Goal: Task Accomplishment & Management: Manage account settings

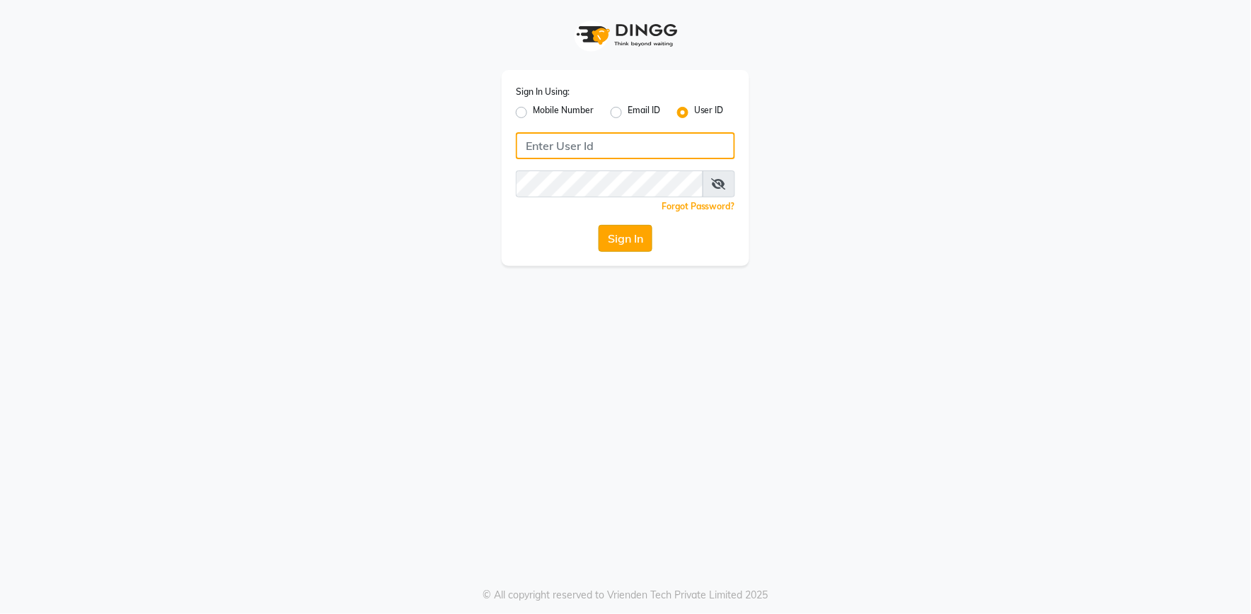
type input "e2555-01"
click at [630, 241] on button "Sign In" at bounding box center [626, 238] width 54 height 27
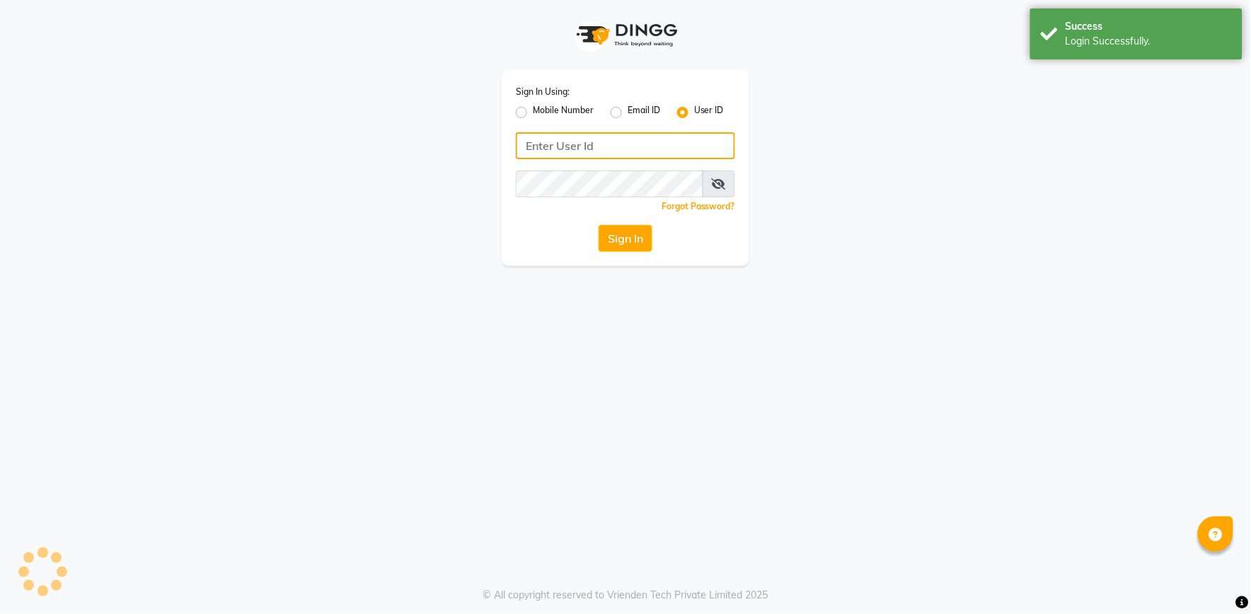
type input "e2555-01"
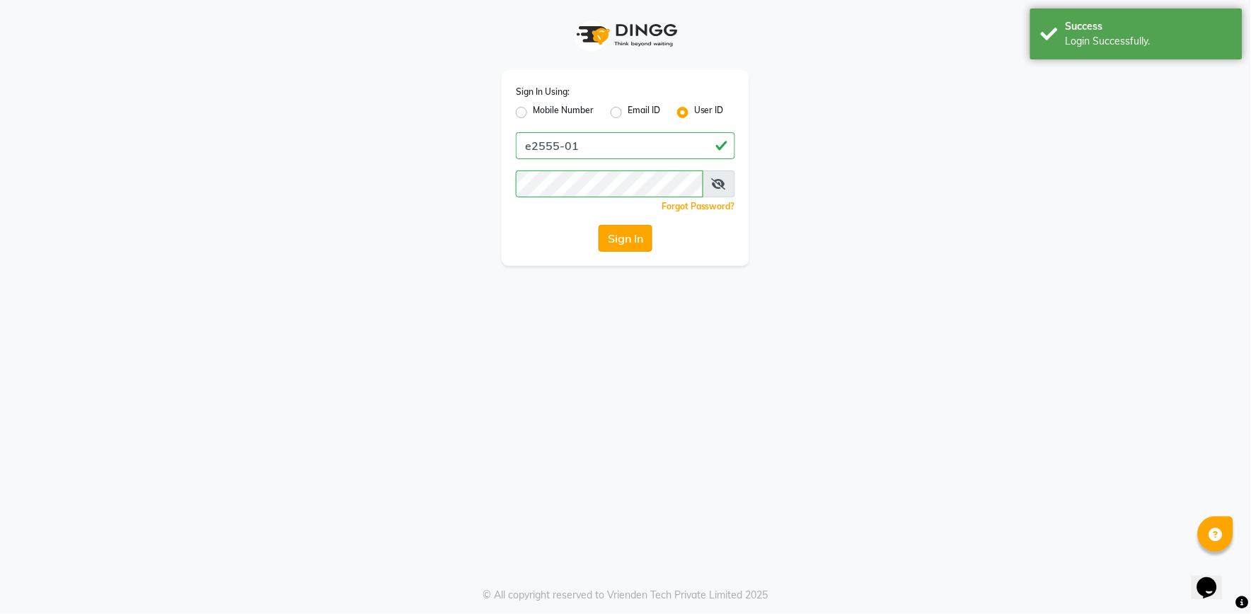
click at [611, 229] on button "Sign In" at bounding box center [626, 238] width 54 height 27
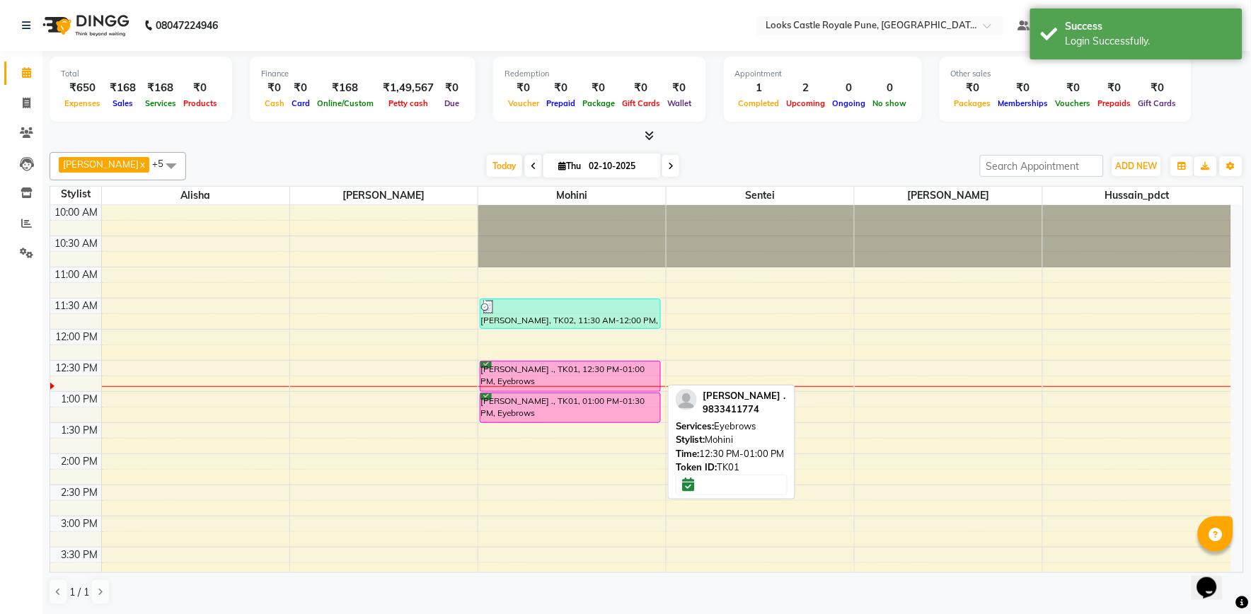
click at [550, 371] on div "[PERSON_NAME] ., TK01, 12:30 PM-01:00 PM, Eyebrows" at bounding box center [571, 377] width 180 height 30
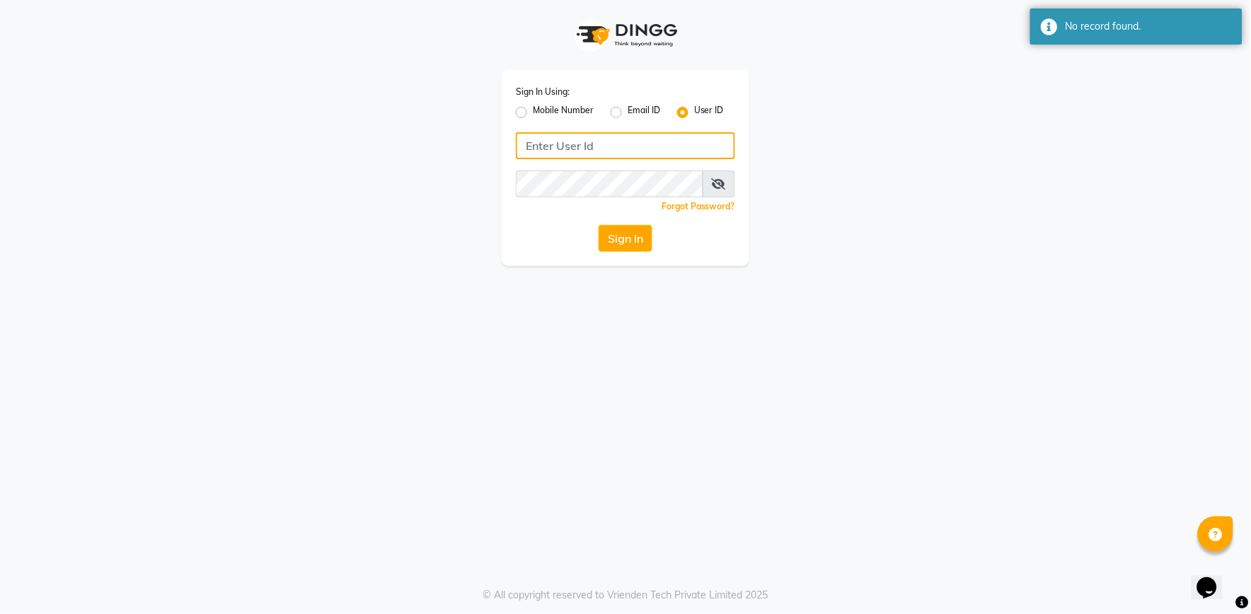
type input "e2555-01"
click at [633, 239] on button "Sign In" at bounding box center [626, 238] width 54 height 27
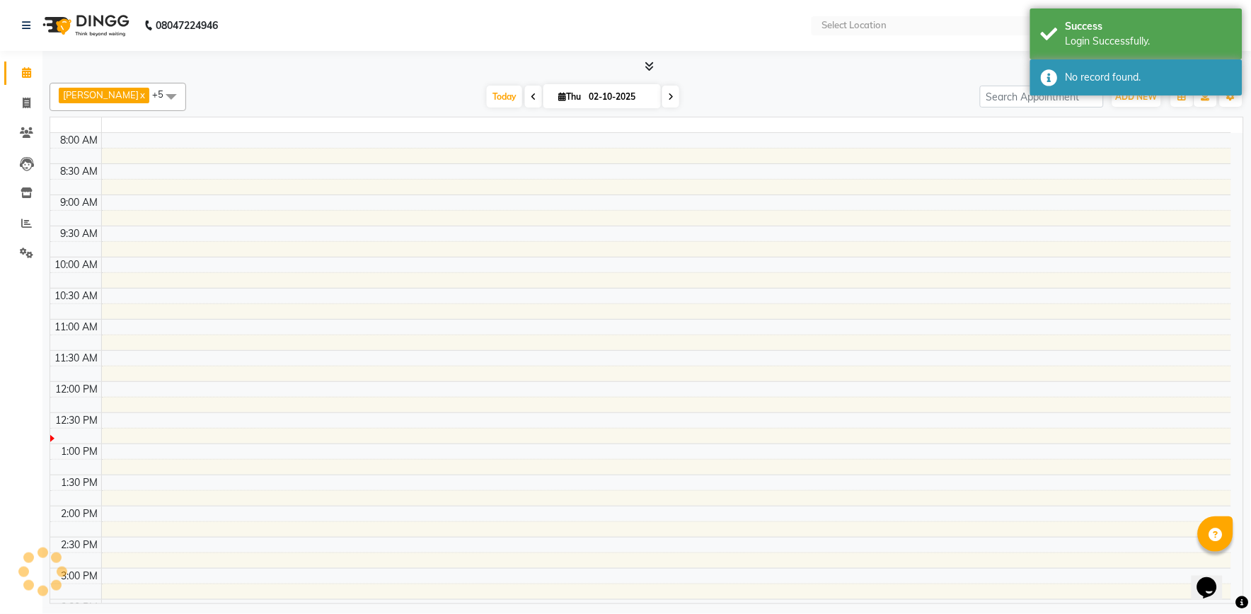
select select "en"
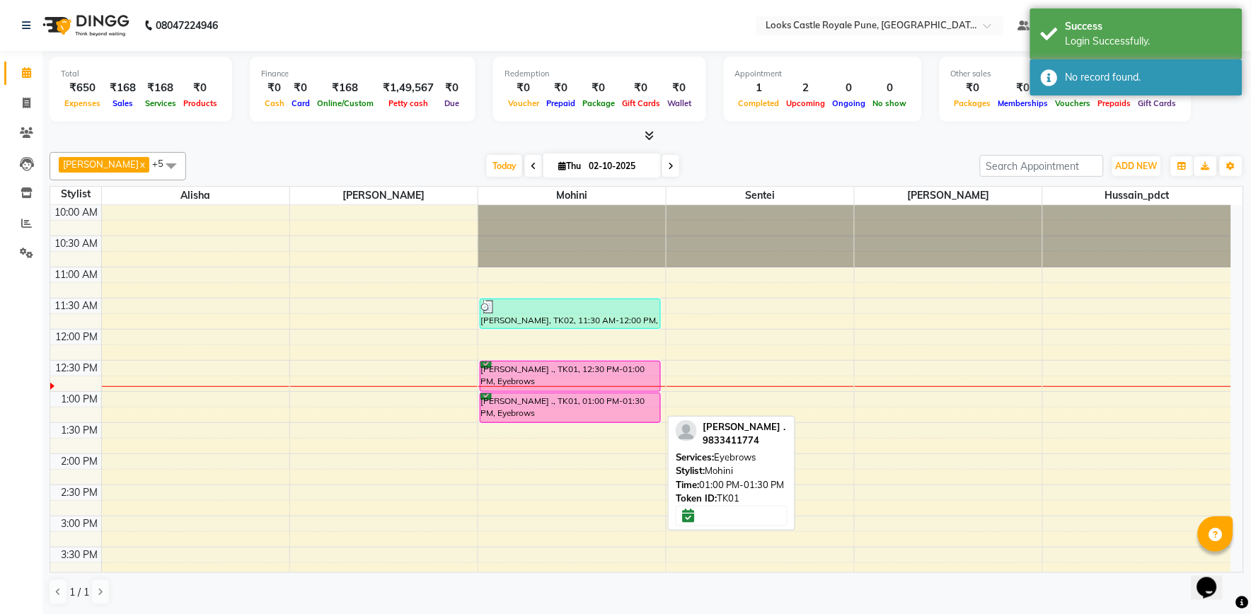
click at [546, 400] on div "[PERSON_NAME] ., TK01, 01:00 PM-01:30 PM, Eyebrows" at bounding box center [571, 407] width 180 height 29
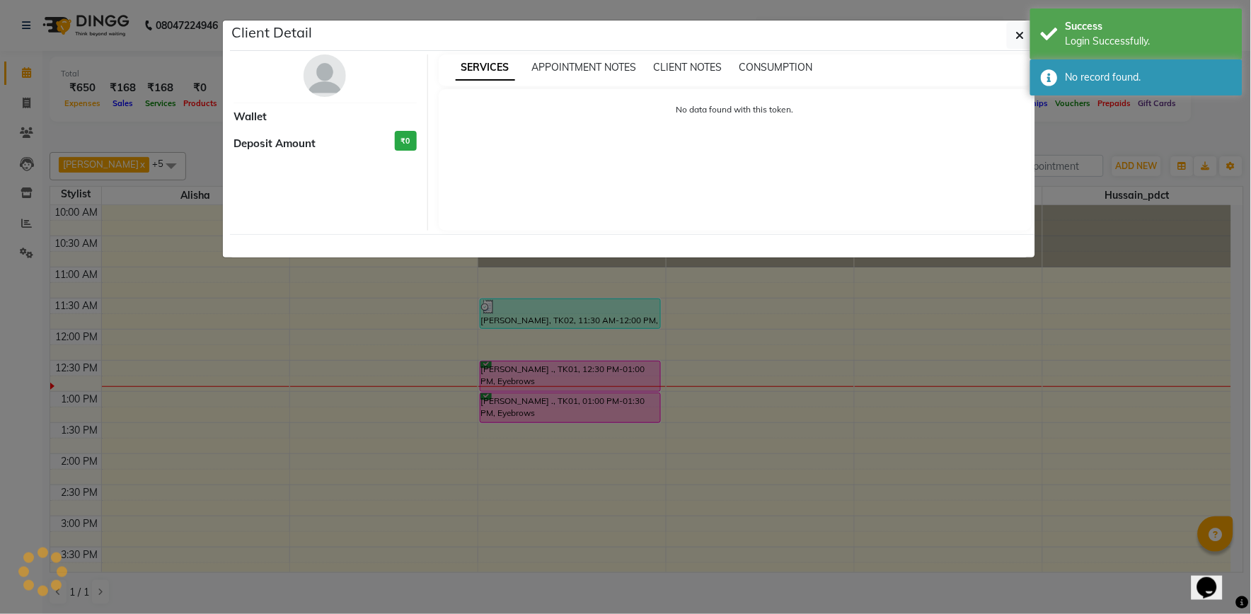
select select "6"
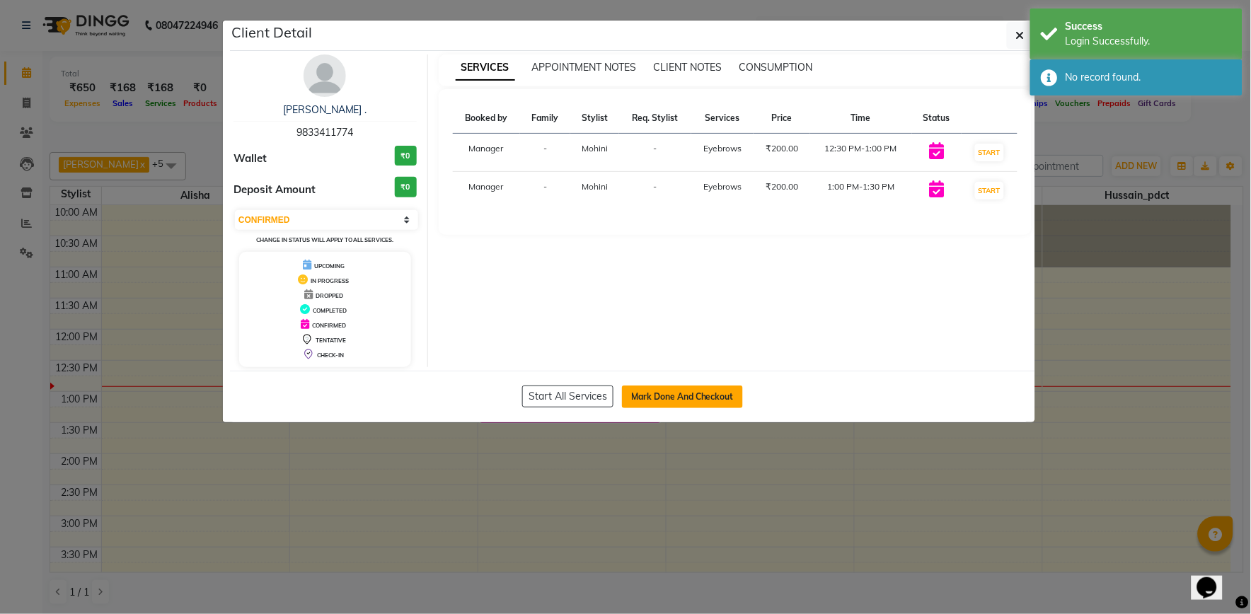
click at [658, 399] on button "Mark Done And Checkout" at bounding box center [682, 397] width 121 height 23
select select "service"
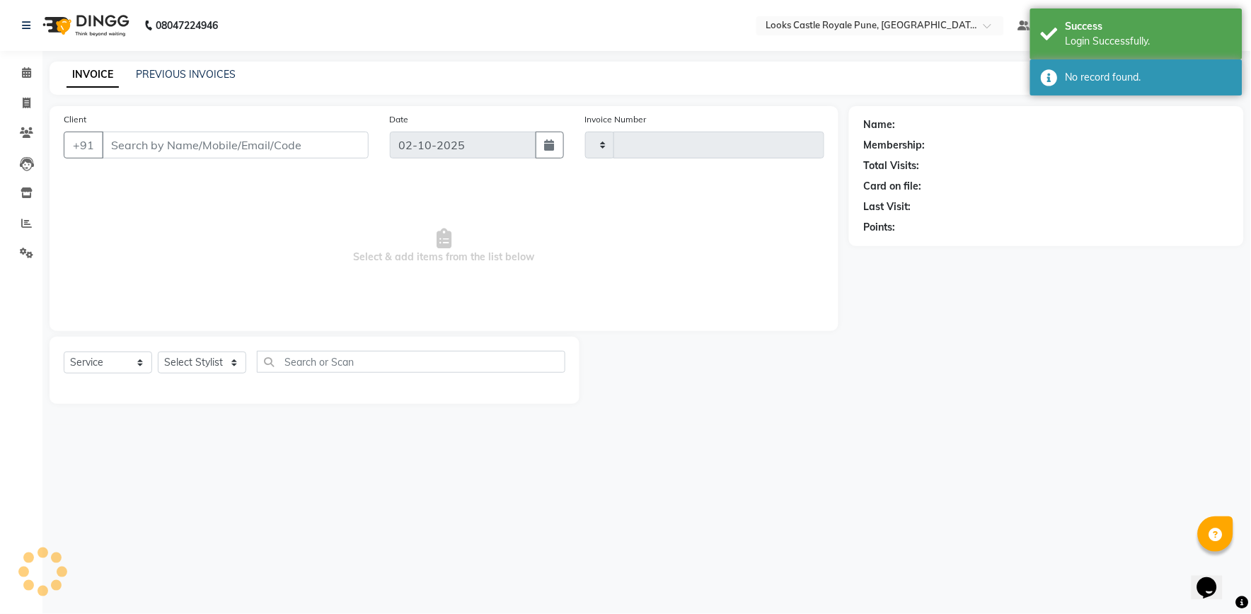
type input "3226"
select select "5915"
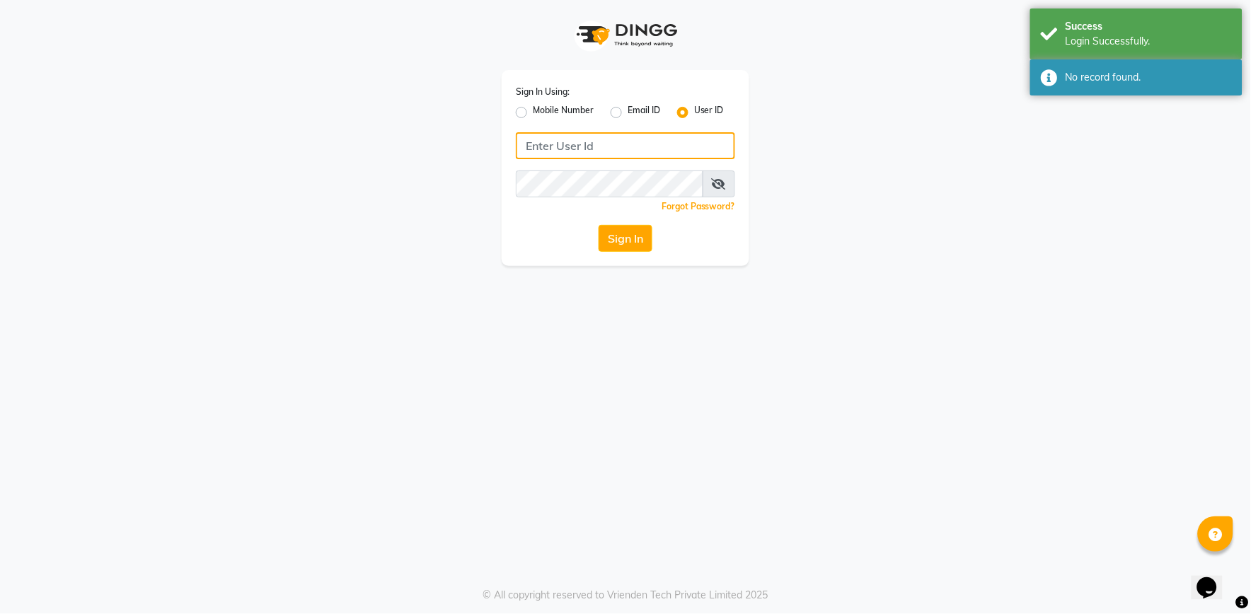
type input "e2555-01"
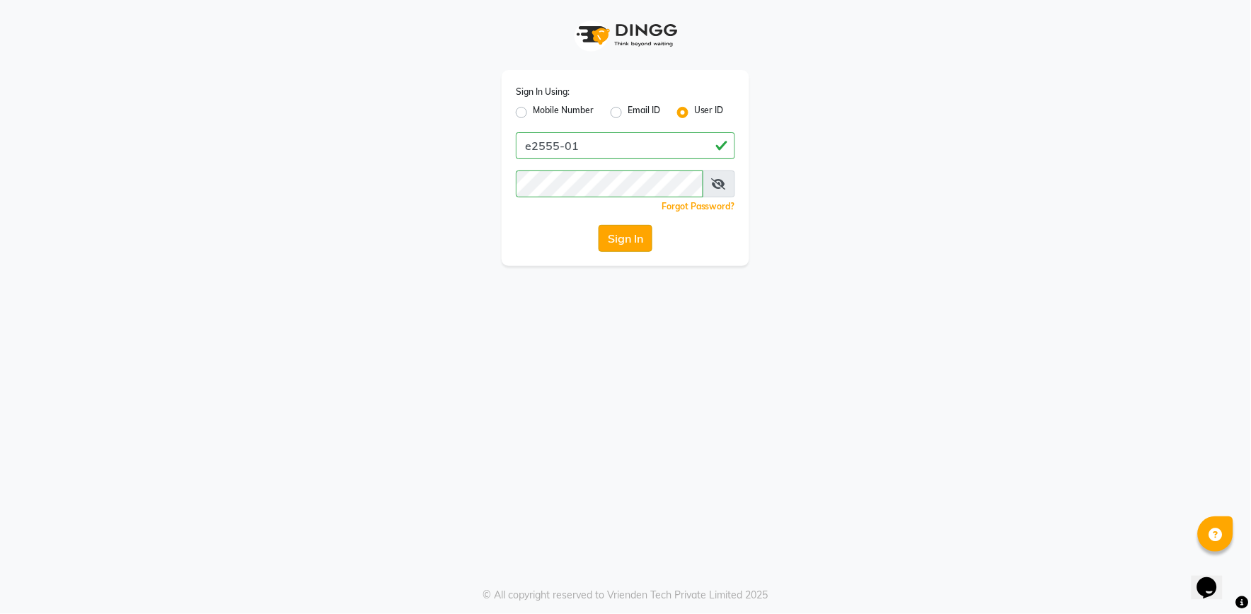
click at [628, 229] on button "Sign In" at bounding box center [626, 238] width 54 height 27
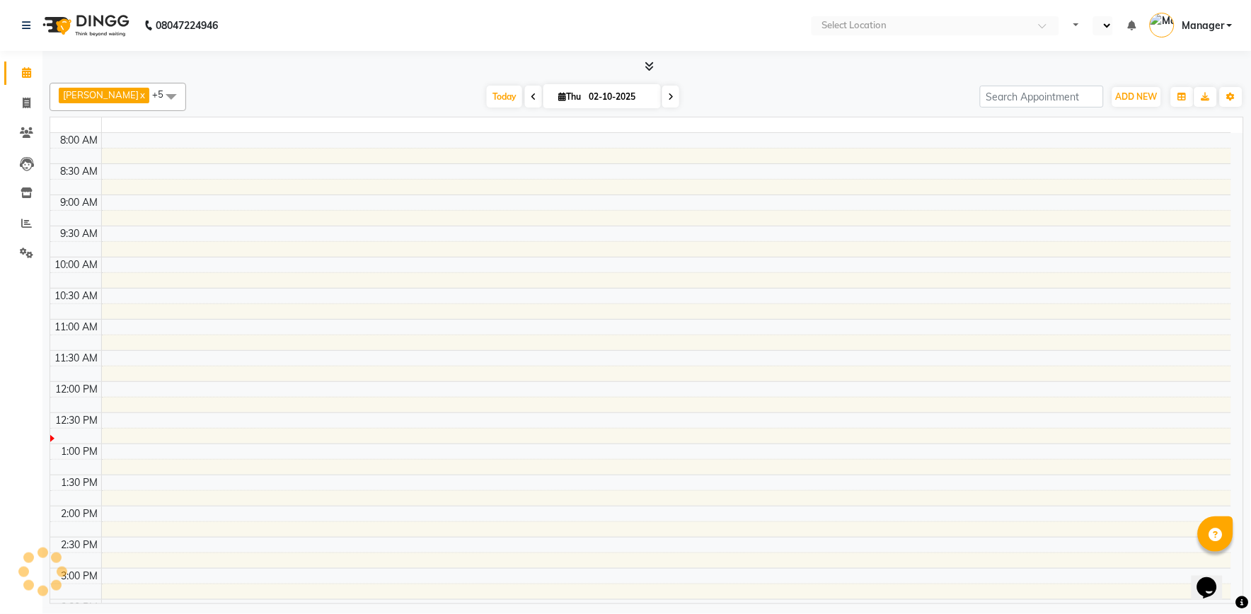
select select "en"
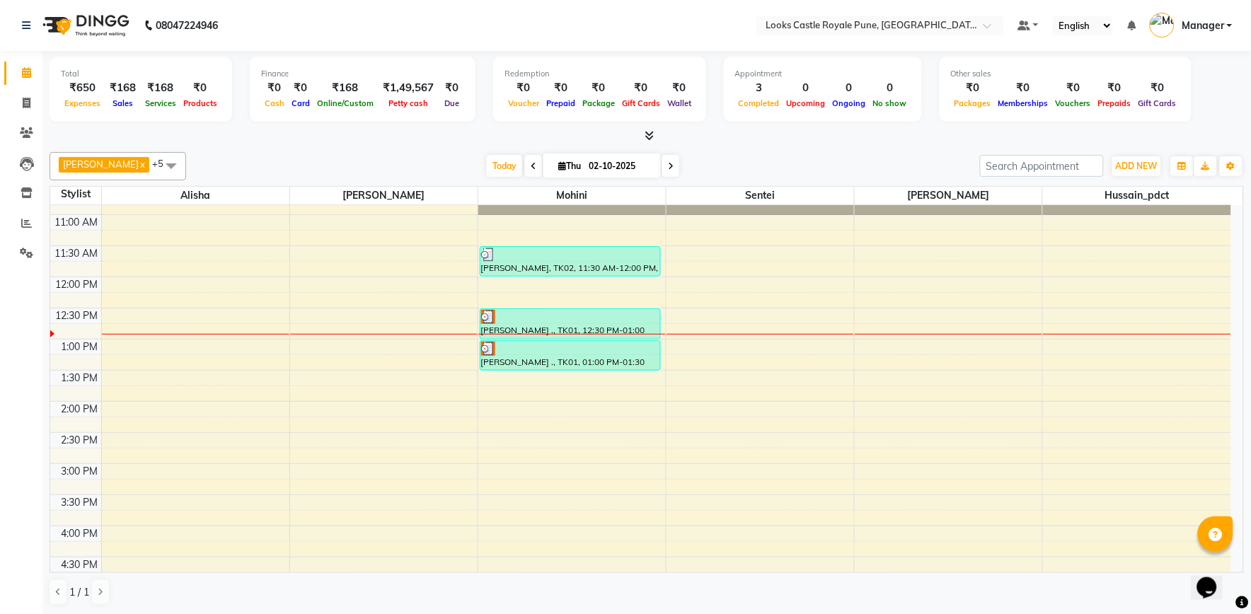
scroll to position [79, 0]
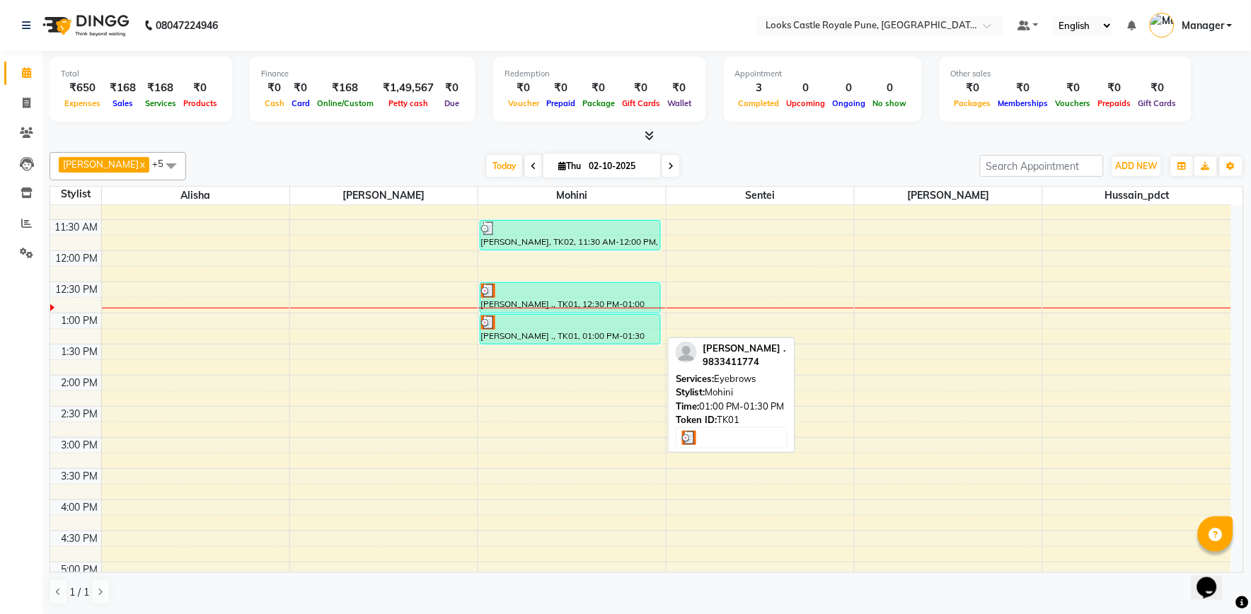
click at [562, 336] on div "[PERSON_NAME] ., TK01, 01:00 PM-01:30 PM, Eyebrows" at bounding box center [571, 329] width 180 height 29
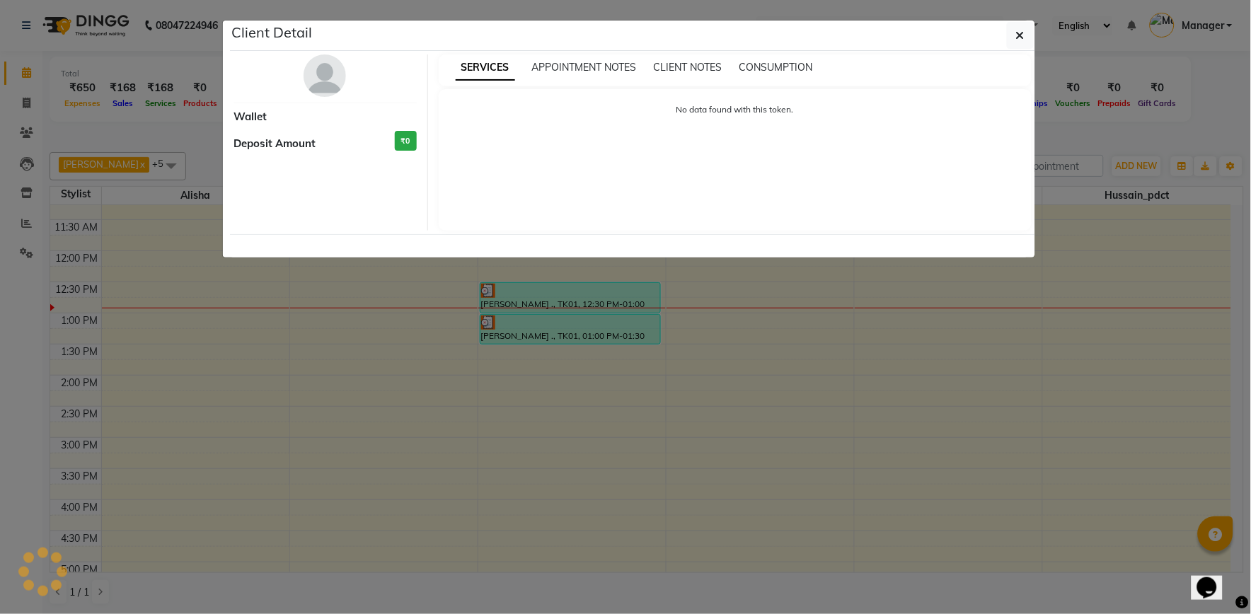
select select "3"
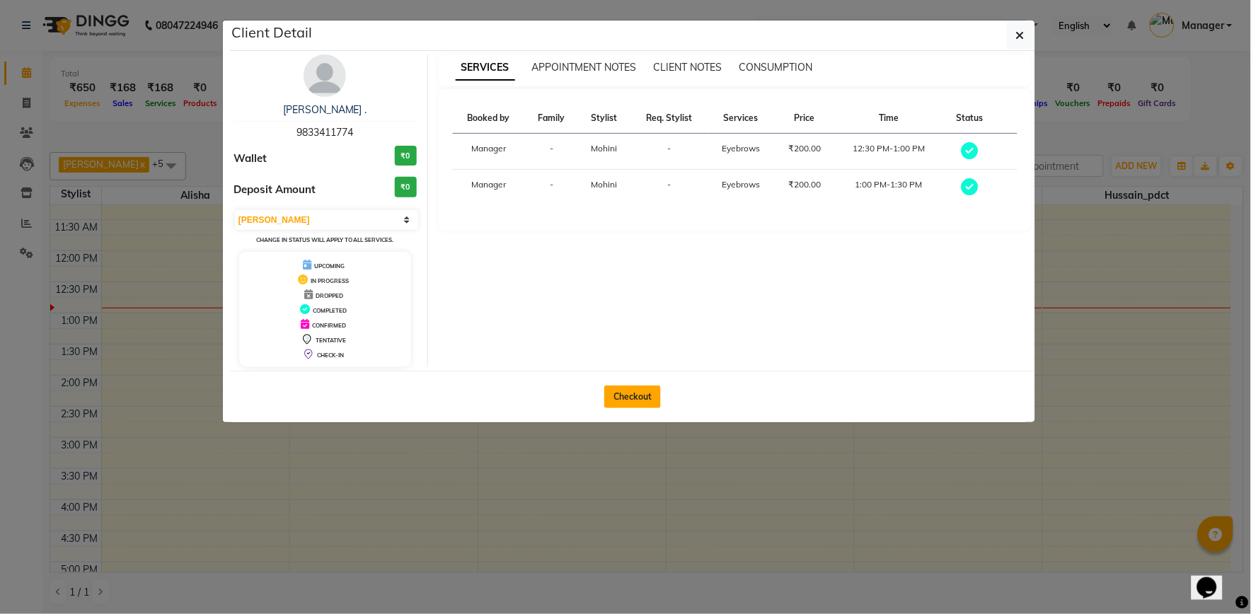
click at [620, 387] on button "Checkout" at bounding box center [632, 397] width 57 height 23
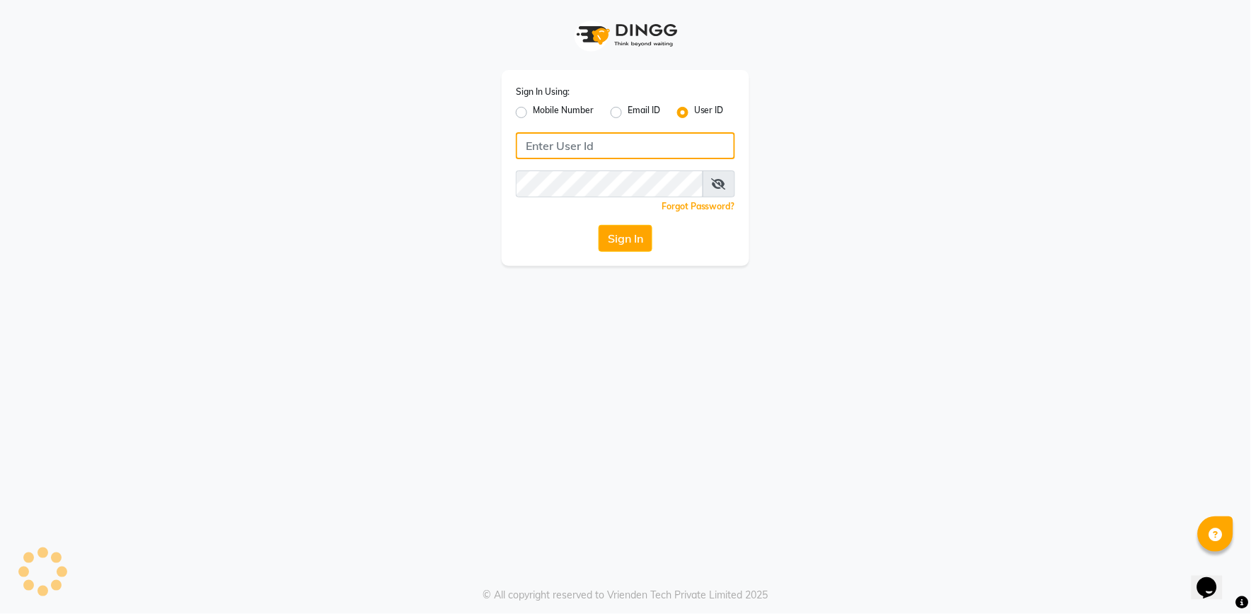
type input "e2555-01"
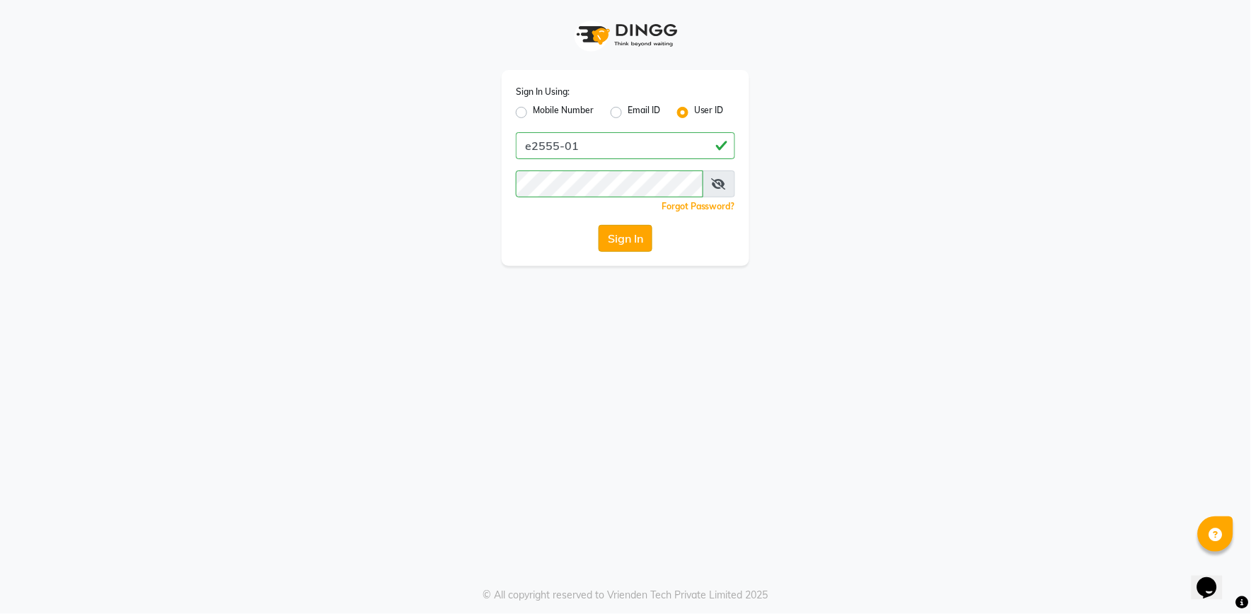
click at [634, 237] on button "Sign In" at bounding box center [626, 238] width 54 height 27
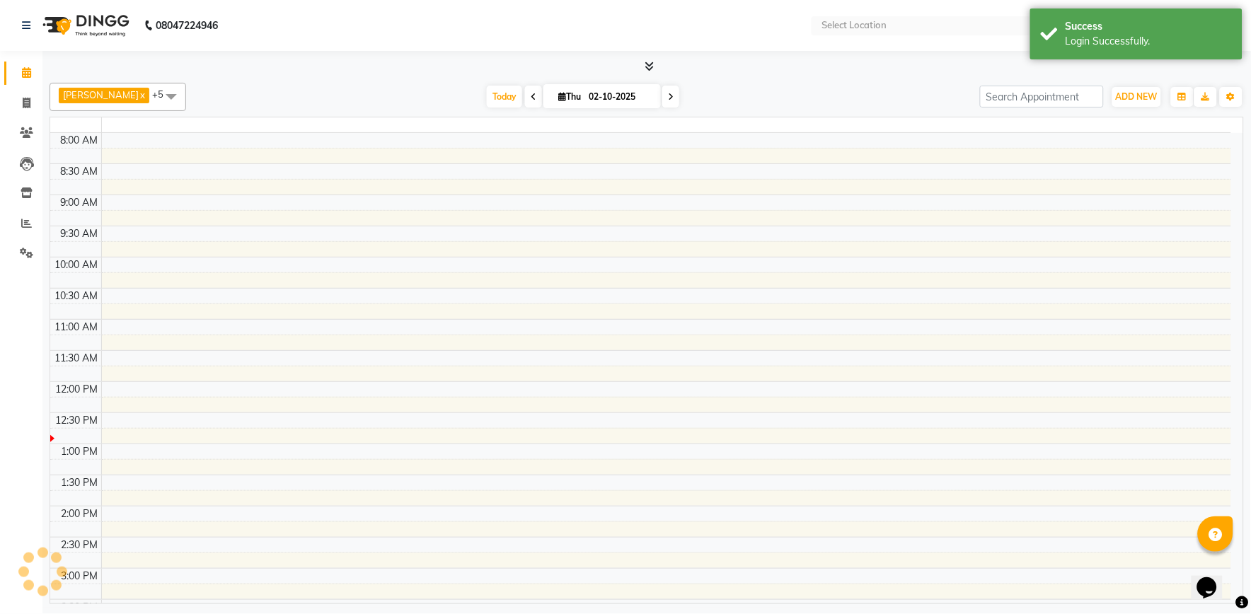
select select "en"
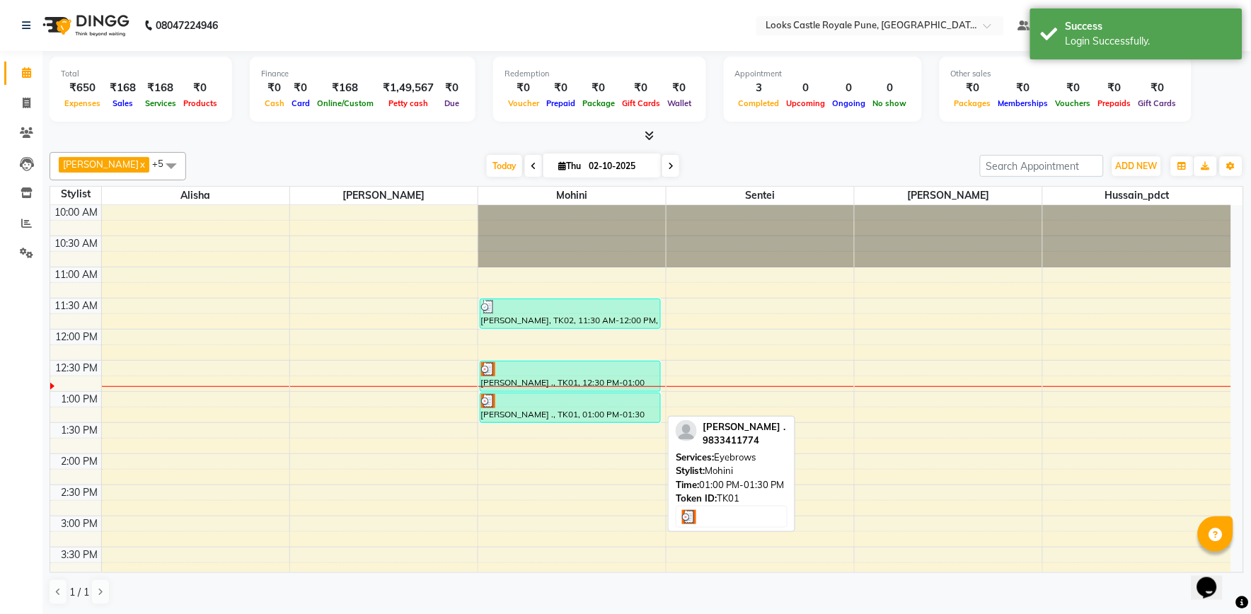
click at [597, 408] on div "[PERSON_NAME] ., TK01, 01:00 PM-01:30 PM, Eyebrows" at bounding box center [571, 407] width 180 height 29
select select "3"
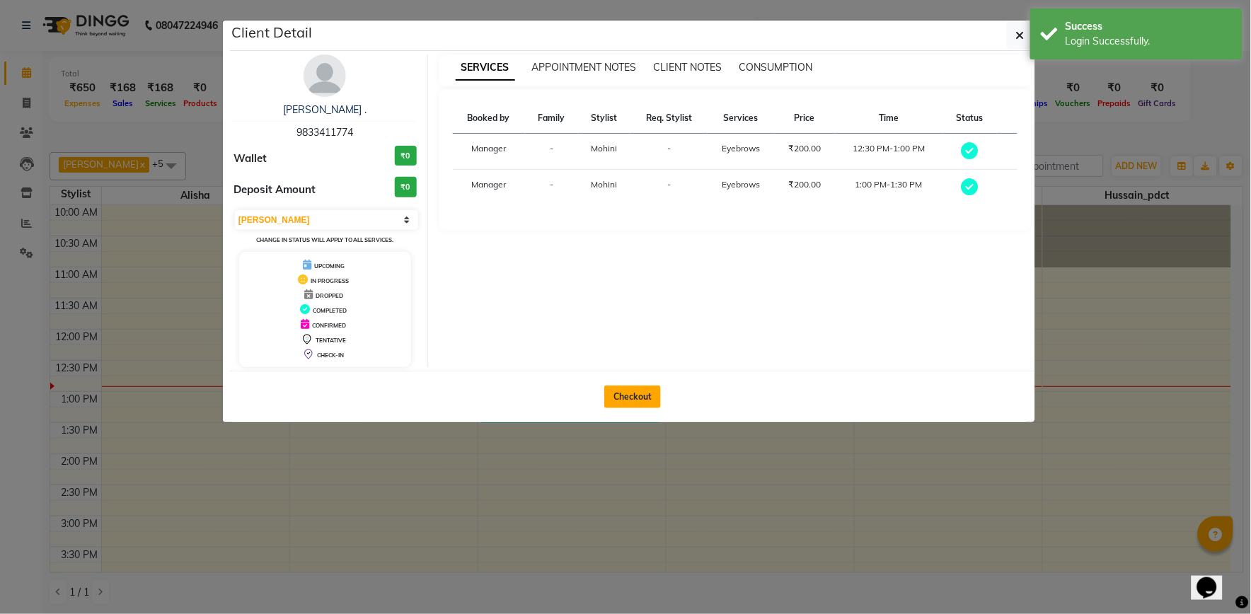
click at [648, 394] on button "Checkout" at bounding box center [632, 397] width 57 height 23
select select "service"
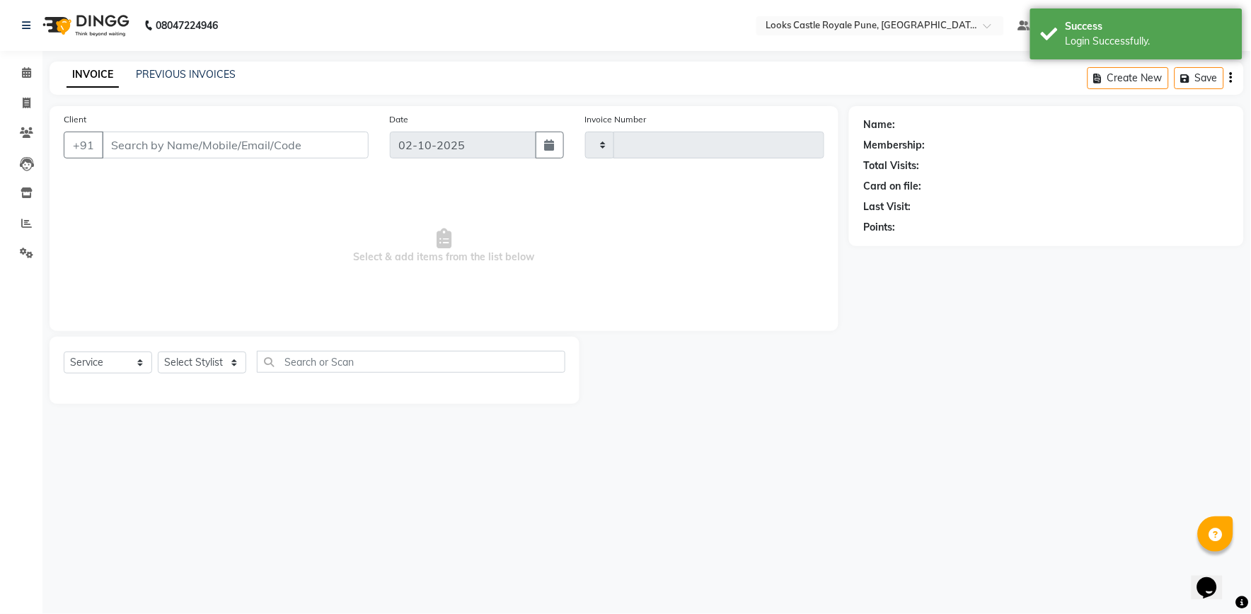
type input "3226"
select select "5915"
type input "9833411774"
select select "64204"
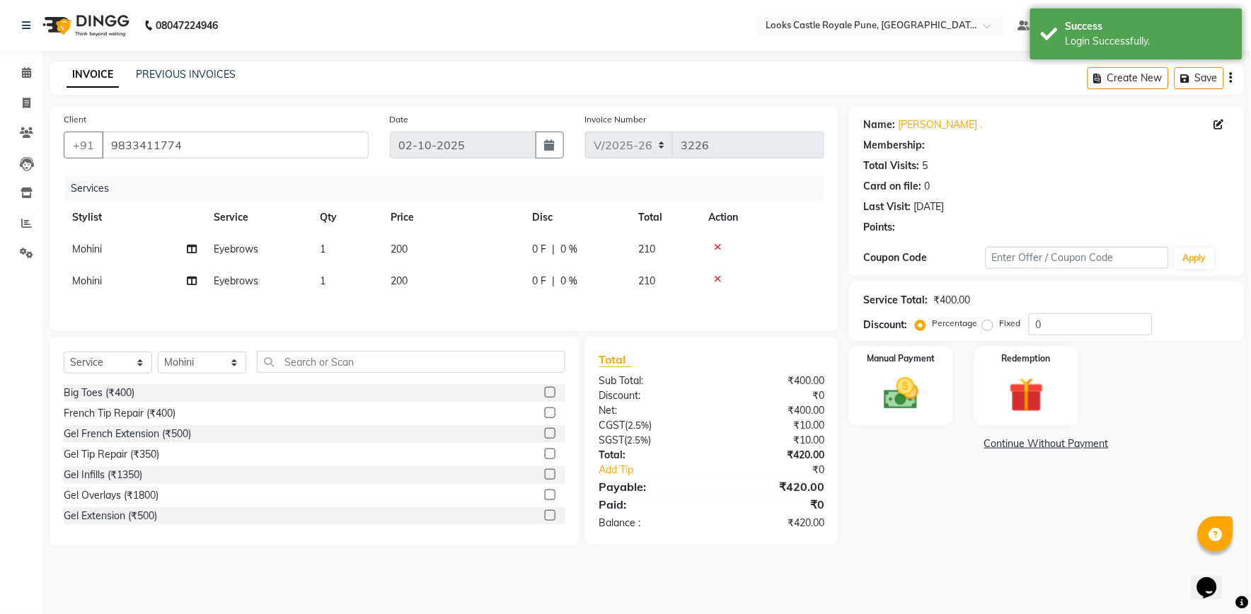
select select "1: Object"
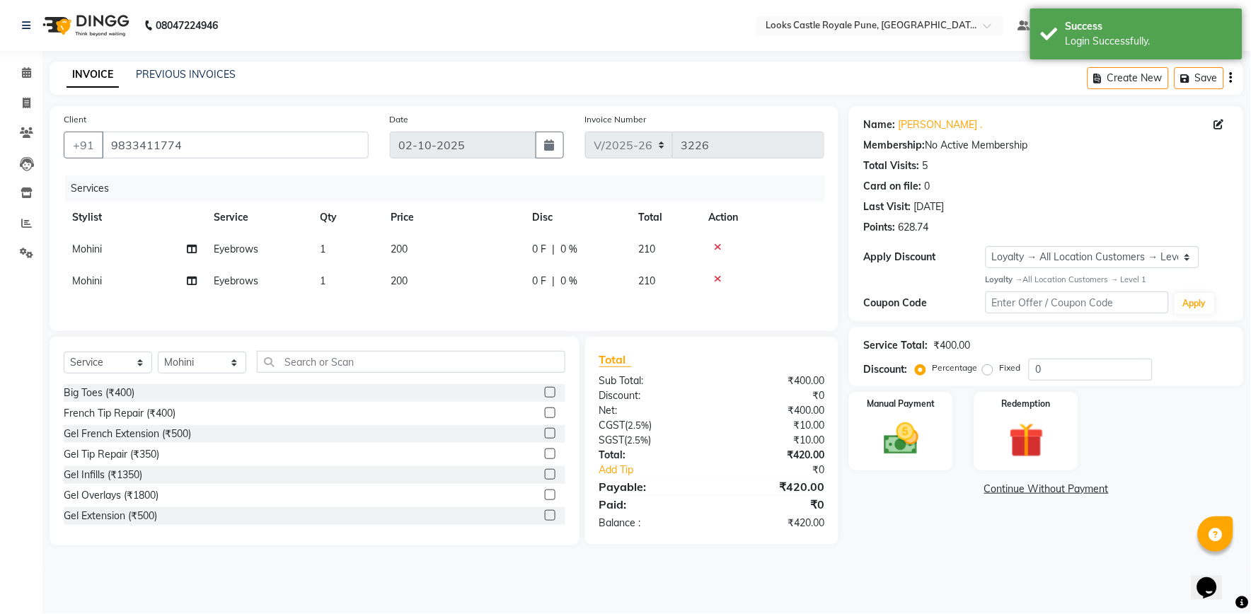
click at [415, 253] on td "200" at bounding box center [453, 250] width 142 height 32
select select "64204"
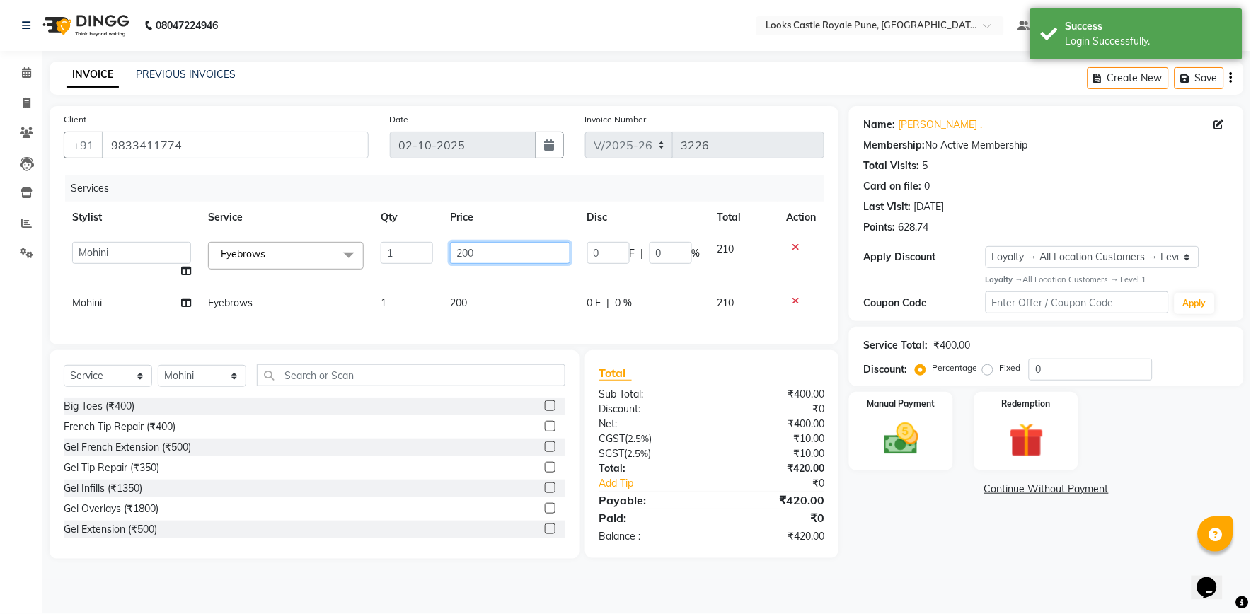
drag, startPoint x: 500, startPoint y: 253, endPoint x: 413, endPoint y: 250, distance: 87.1
click at [413, 250] on tr "Akshay Alisha Amir Anjali Arif Arman Christy Danish Eli Gloria Hafiz Hussain_pd…" at bounding box center [444, 261] width 761 height 54
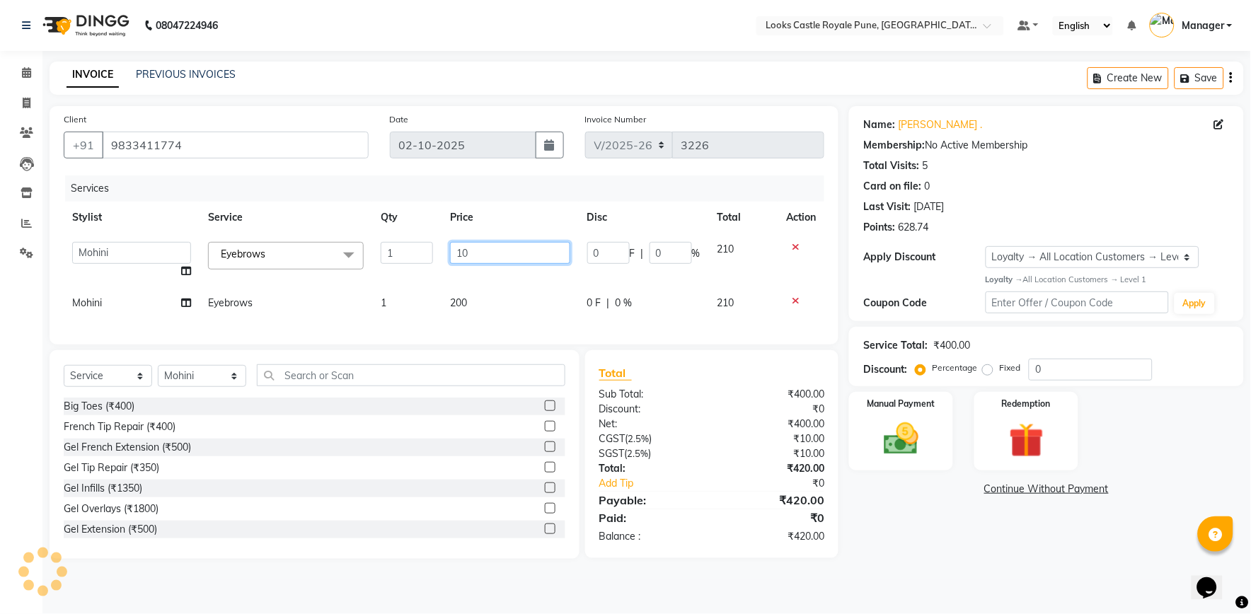
type input "102"
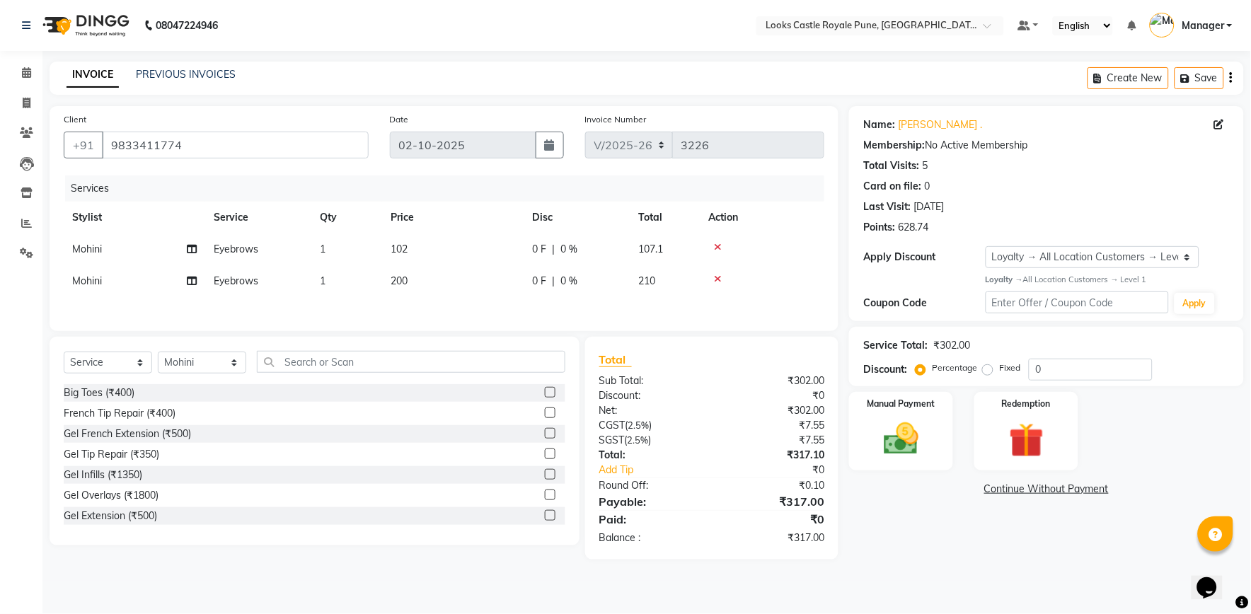
click at [473, 306] on div "Services Stylist Service Qty Price Disc Total Action Mohini Eyebrows 1 102 0 F …" at bounding box center [444, 247] width 761 height 142
click at [465, 286] on td "200" at bounding box center [453, 281] width 142 height 32
select select "64204"
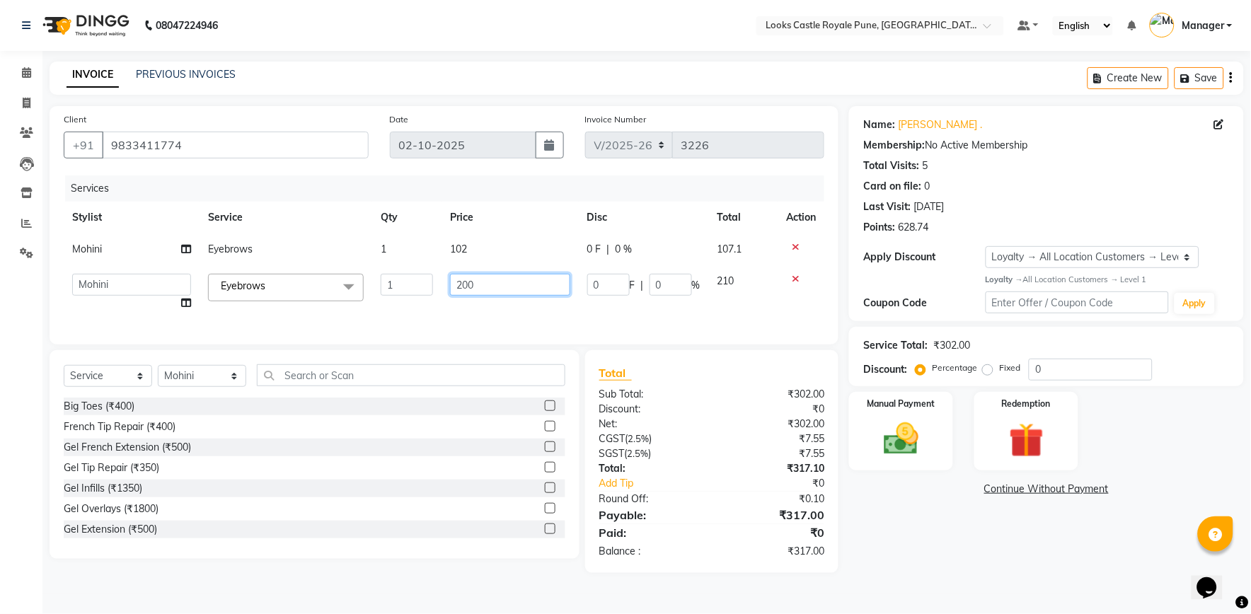
drag, startPoint x: 482, startPoint y: 283, endPoint x: 338, endPoint y: 286, distance: 143.7
click at [338, 285] on tr "Akshay Alisha Amir Anjali Arif Arman Christy Danish Eli Gloria Hafiz Hussain_pd…" at bounding box center [444, 292] width 761 height 54
type input "102"
click at [862, 524] on div "Name: Dipti . Membership: No Active Membership Total Visits: 5 Card on file: 0 …" at bounding box center [1052, 339] width 406 height 467
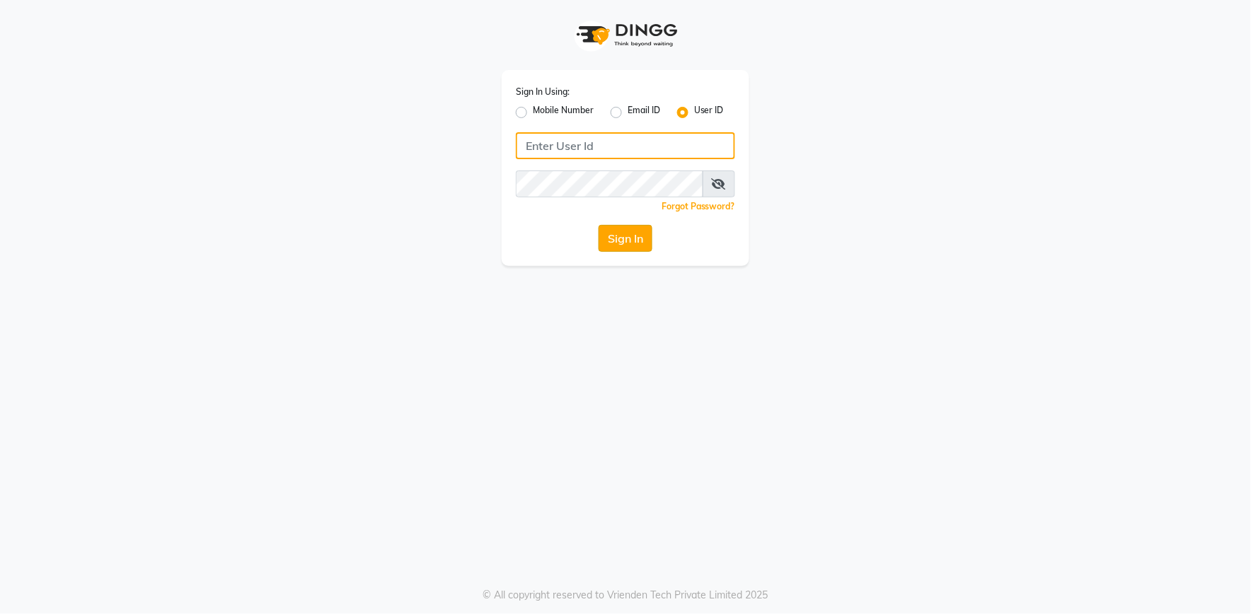
type input "e2555-01"
click at [627, 228] on button "Sign In" at bounding box center [626, 238] width 54 height 27
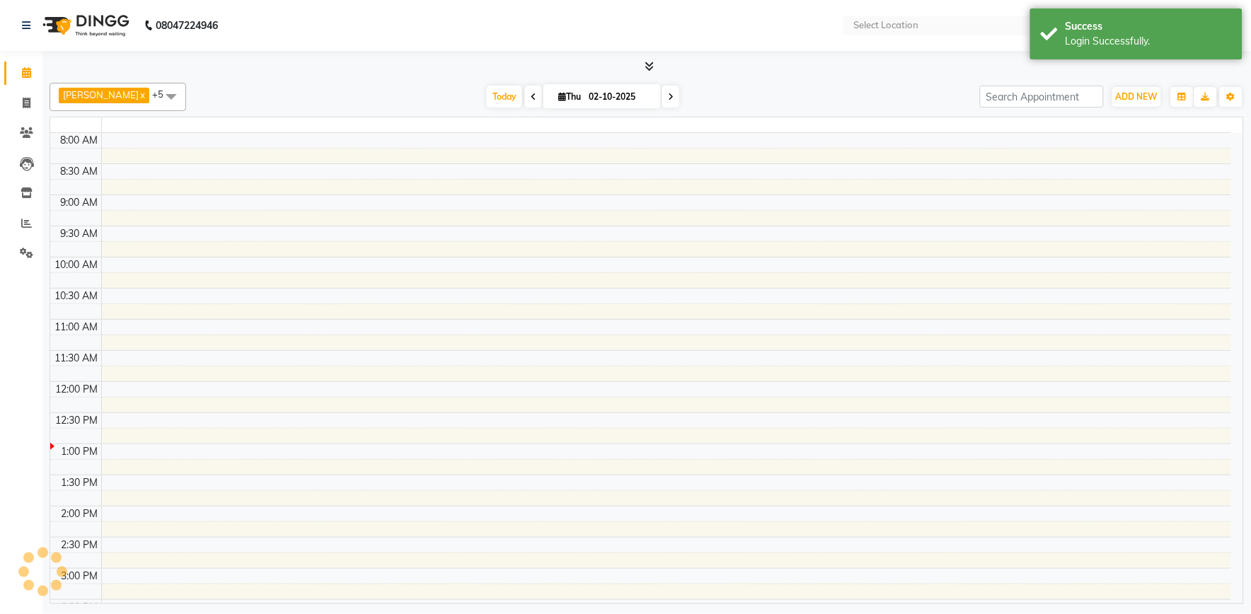
select select "en"
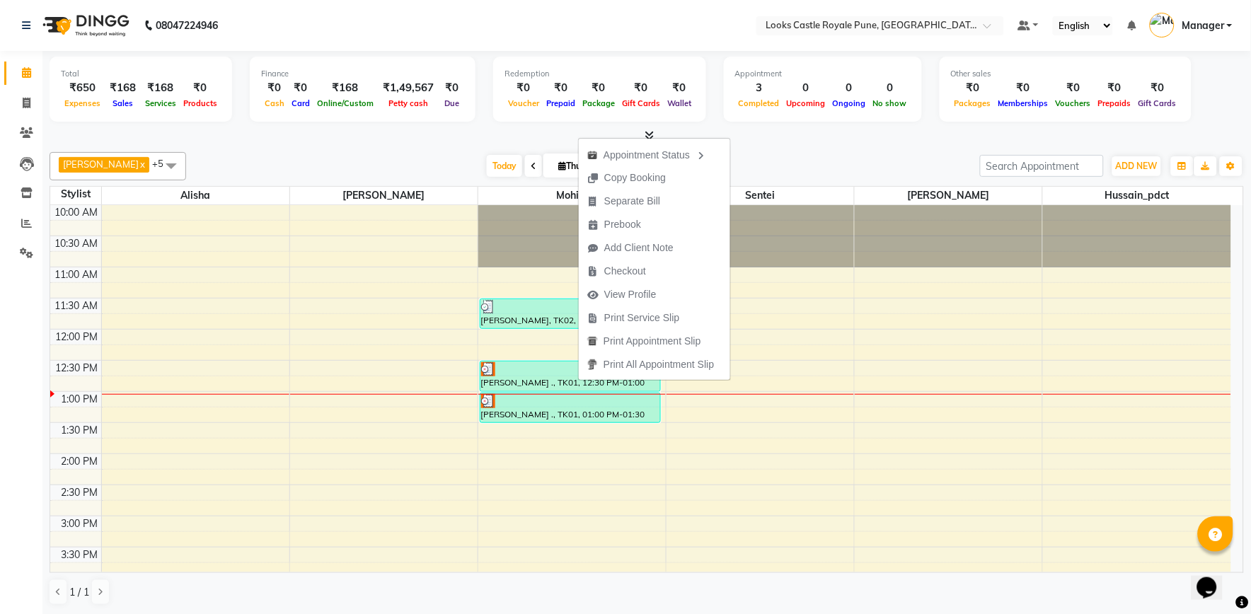
click at [377, 156] on div "Today Thu 02-10-2025" at bounding box center [583, 166] width 780 height 21
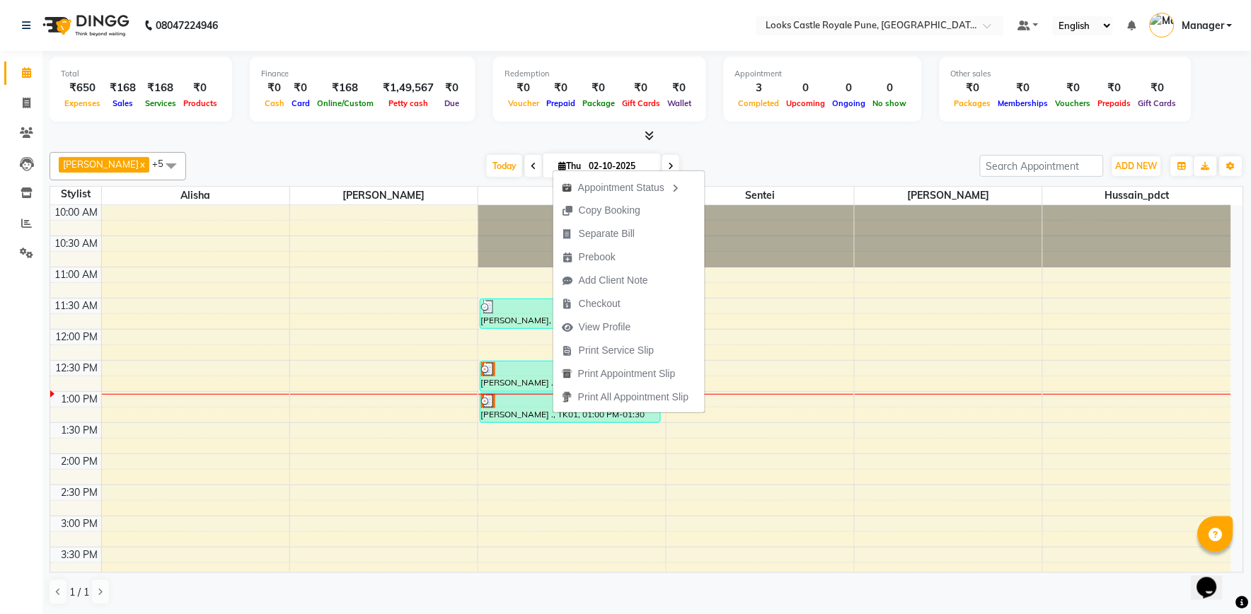
click at [348, 152] on div "Ravi x Pragati x Alisha x Sentei x Mohini x Hussain_pdct x +5 Select All Akshay…" at bounding box center [647, 166] width 1195 height 28
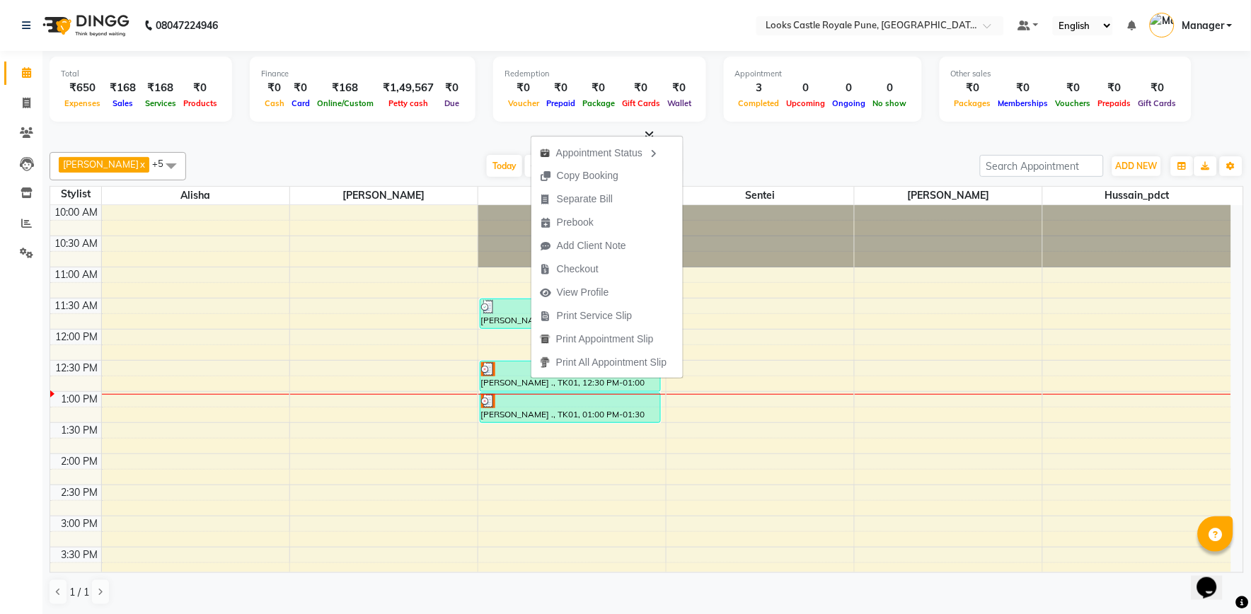
click at [331, 142] on div at bounding box center [647, 136] width 1195 height 15
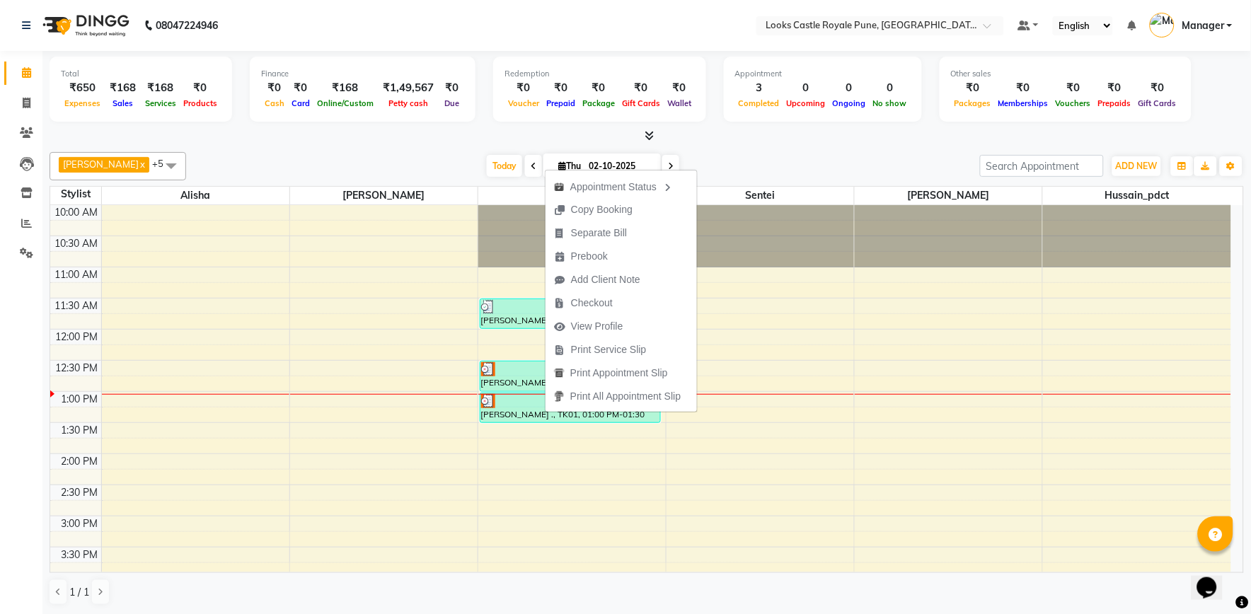
click at [408, 144] on div "Total ₹650 Expenses ₹168 Sales ₹168 Services ₹0 Products Finance ₹0 Cash ₹0 Car…" at bounding box center [646, 333] width 1209 height 564
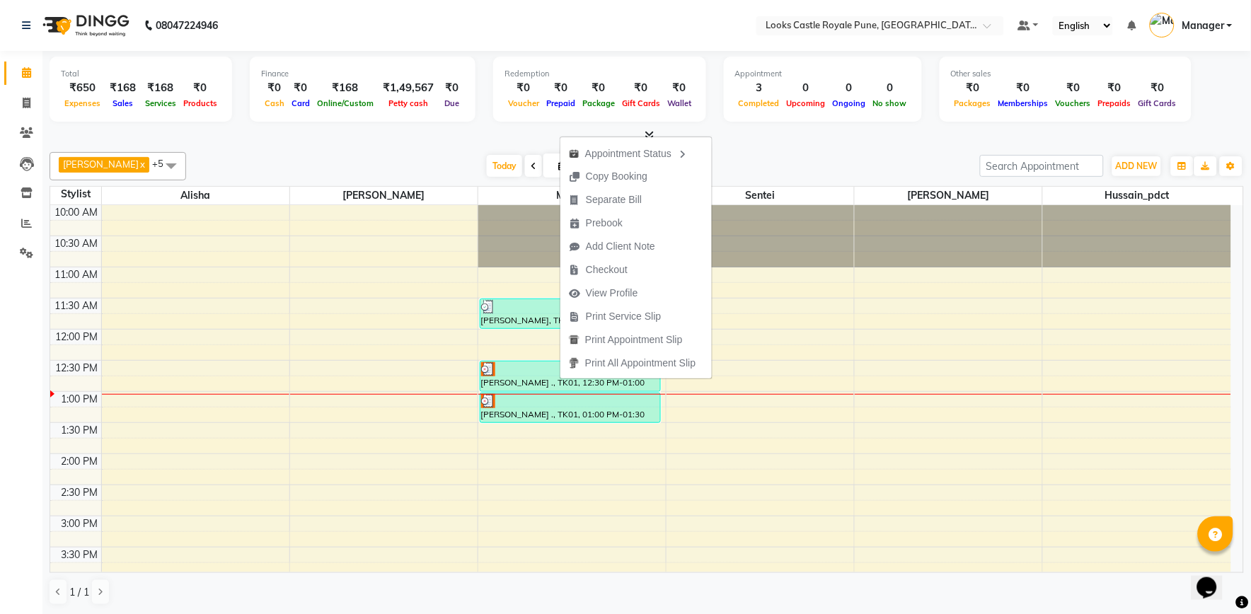
click at [385, 159] on div "Today Thu 02-10-2025" at bounding box center [583, 166] width 780 height 21
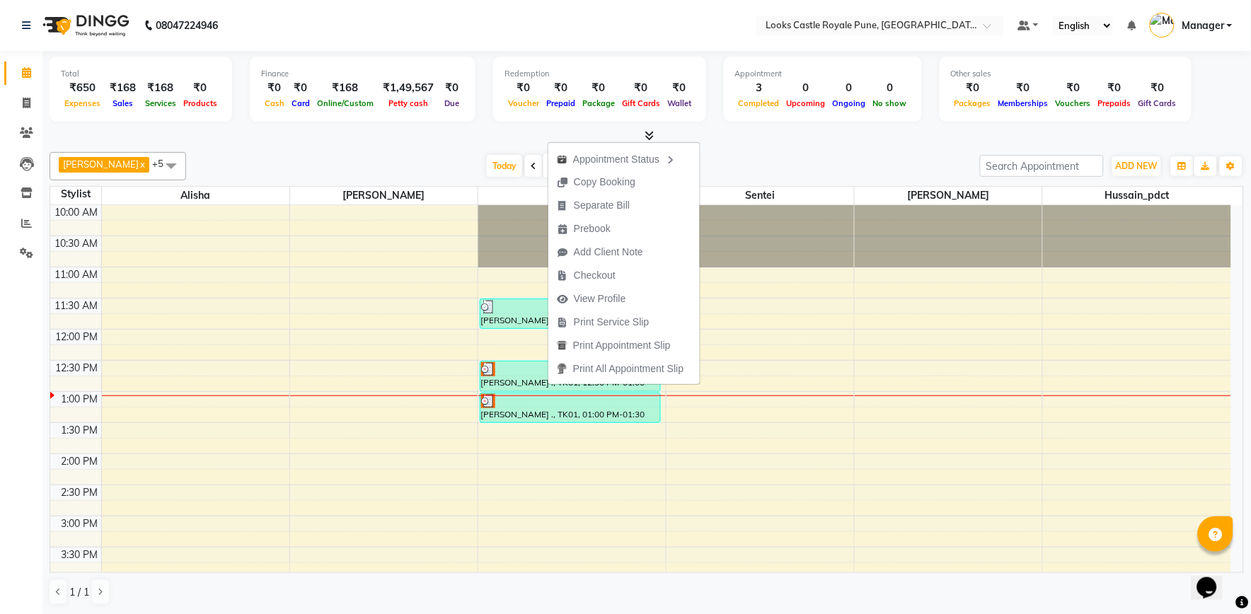
click at [420, 152] on div "Ravi x Pragati x Alisha x Sentei x Mohini x Hussain_pdct x +5 Select All Akshay…" at bounding box center [647, 166] width 1195 height 28
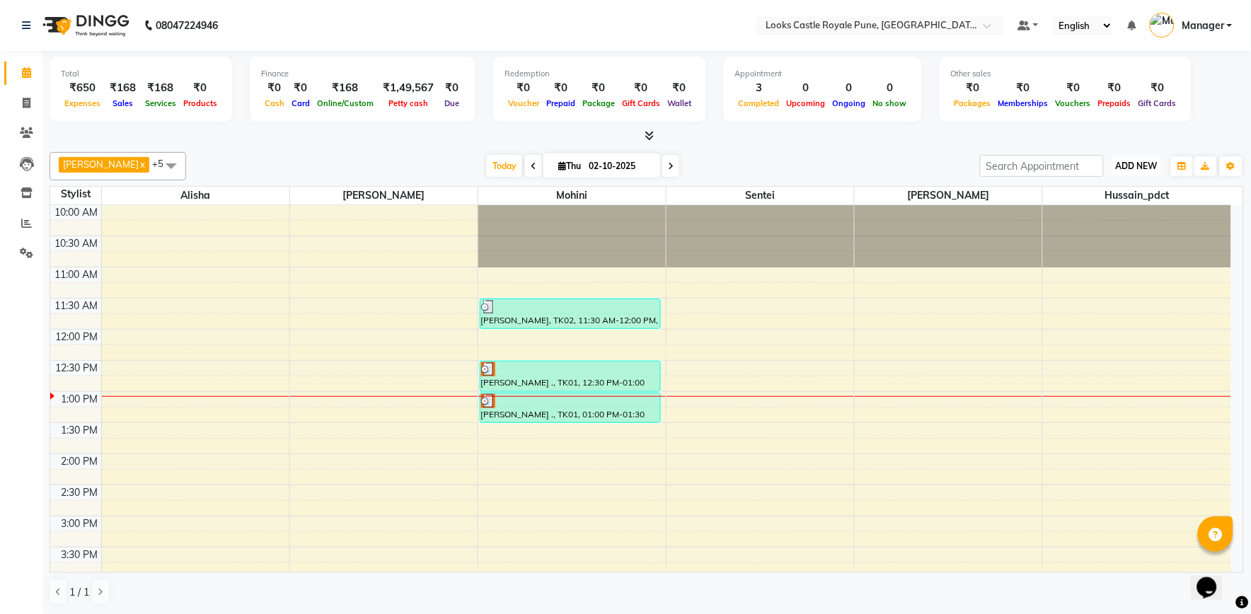
click at [1154, 165] on span "ADD NEW" at bounding box center [1137, 166] width 42 height 11
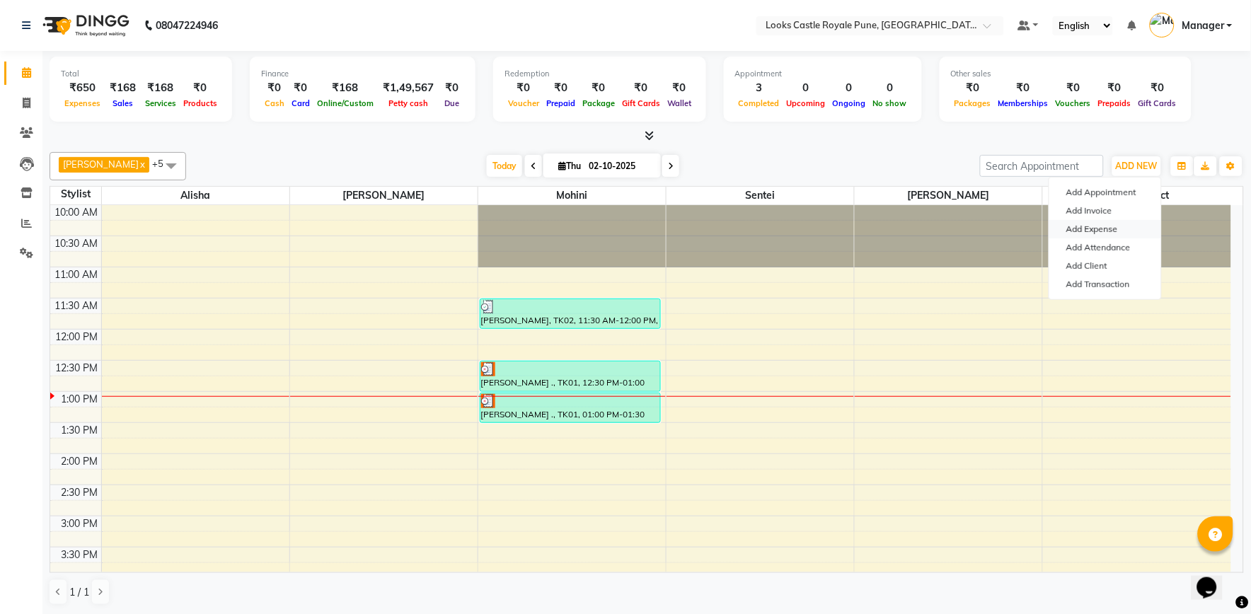
click at [1117, 230] on link "Add Expense" at bounding box center [1106, 229] width 112 height 18
select select "1"
select select "4878"
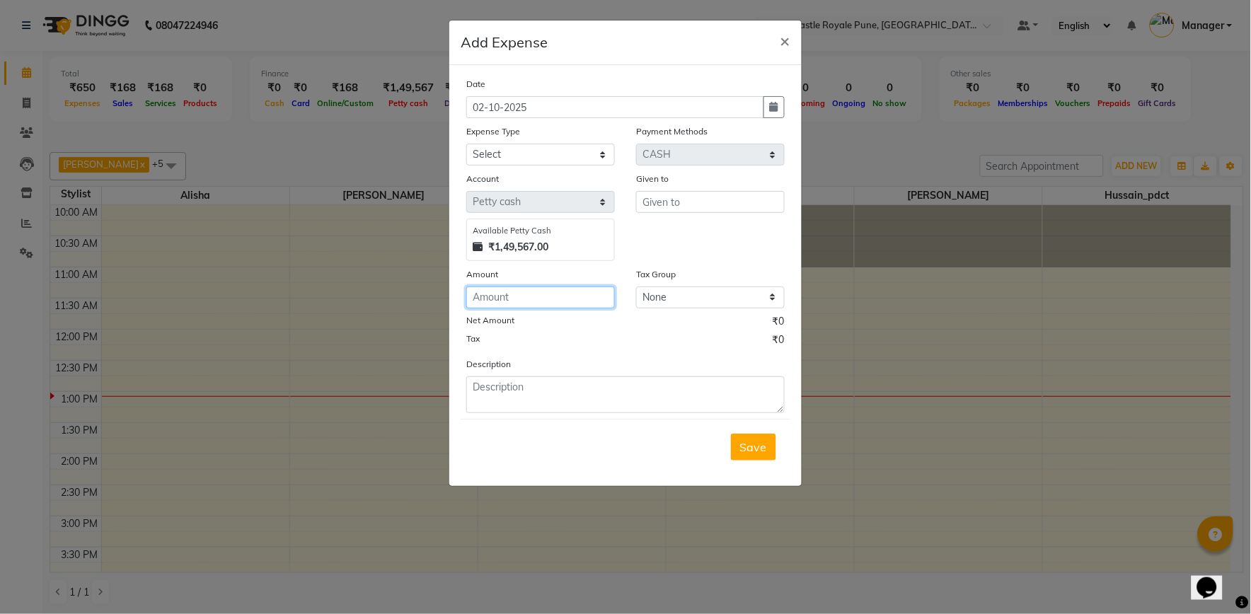
click at [524, 301] on input "number" at bounding box center [540, 298] width 149 height 22
type input "250"
click at [675, 202] on input "text" at bounding box center [710, 202] width 149 height 22
type input "abhit kitchen"
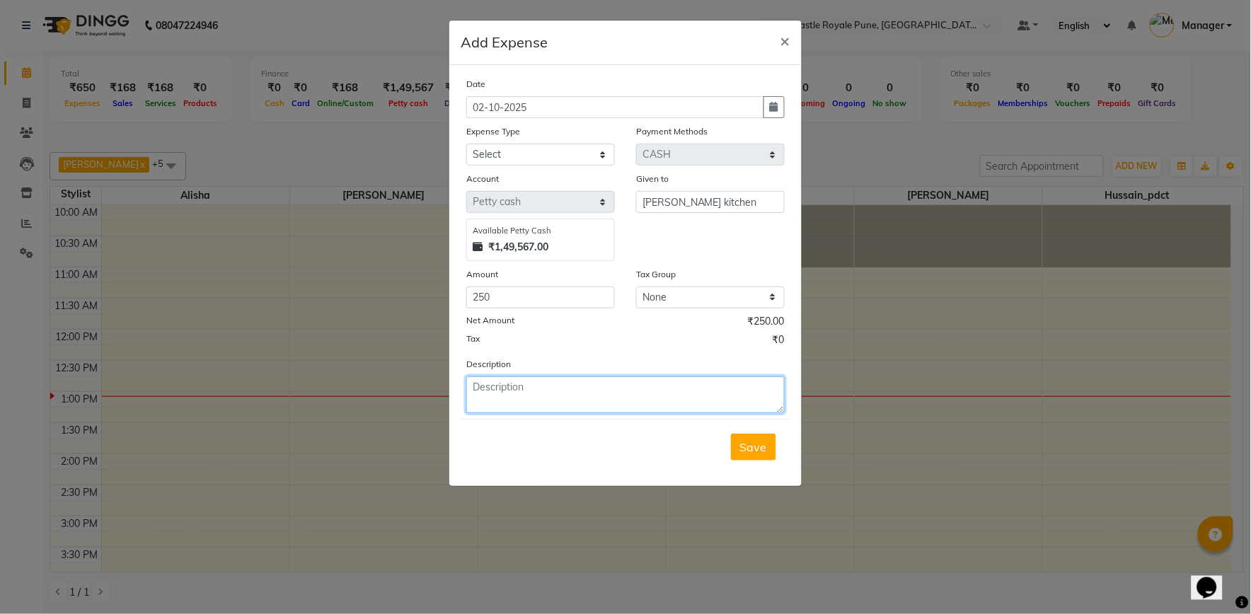
click at [501, 403] on textarea at bounding box center [625, 395] width 318 height 37
type textarea "abhit kitchen dilivery"
click at [754, 456] on button "Save" at bounding box center [753, 447] width 45 height 27
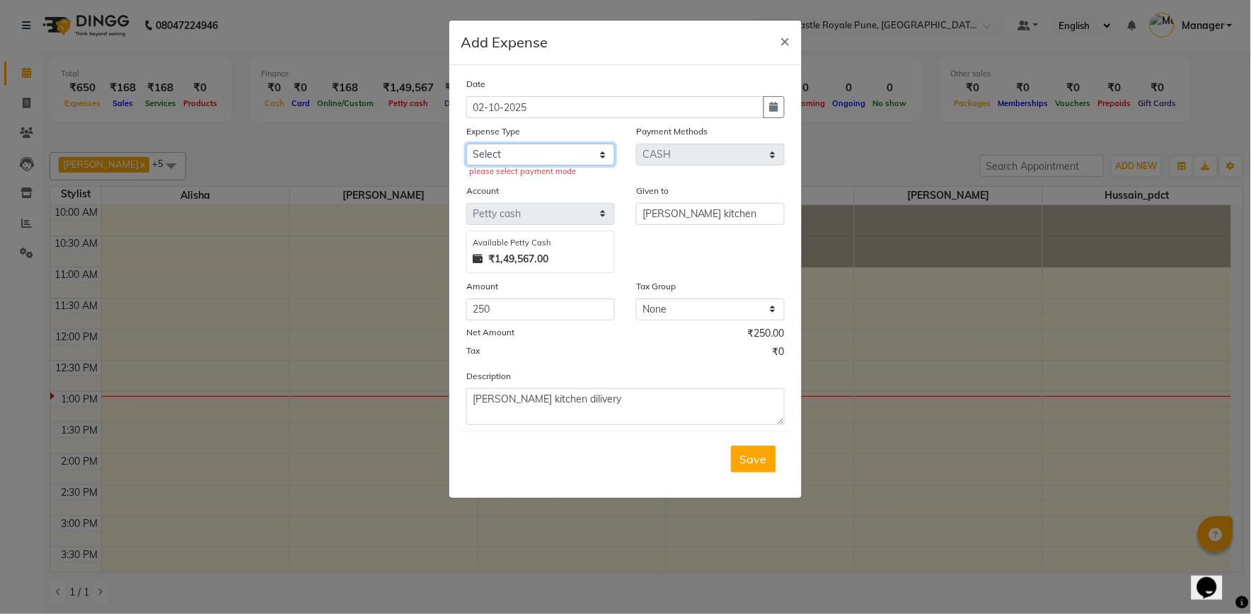
click at [529, 158] on select "Select Accommodation Aesthetics Bank Deposit BLINKIT Cash Handover Client Refun…" at bounding box center [540, 155] width 149 height 22
select select "23750"
click at [466, 144] on select "Select Accommodation Aesthetics Bank Deposit BLINKIT Cash Handover Client Refun…" at bounding box center [540, 155] width 149 height 22
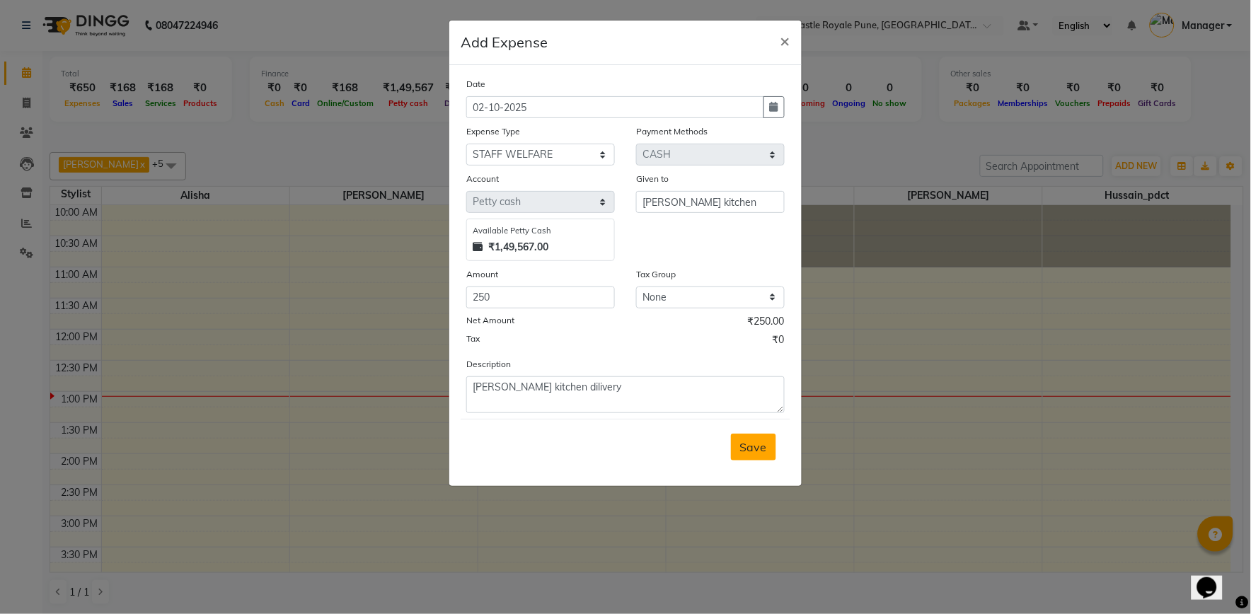
click at [737, 454] on button "Save" at bounding box center [753, 447] width 45 height 27
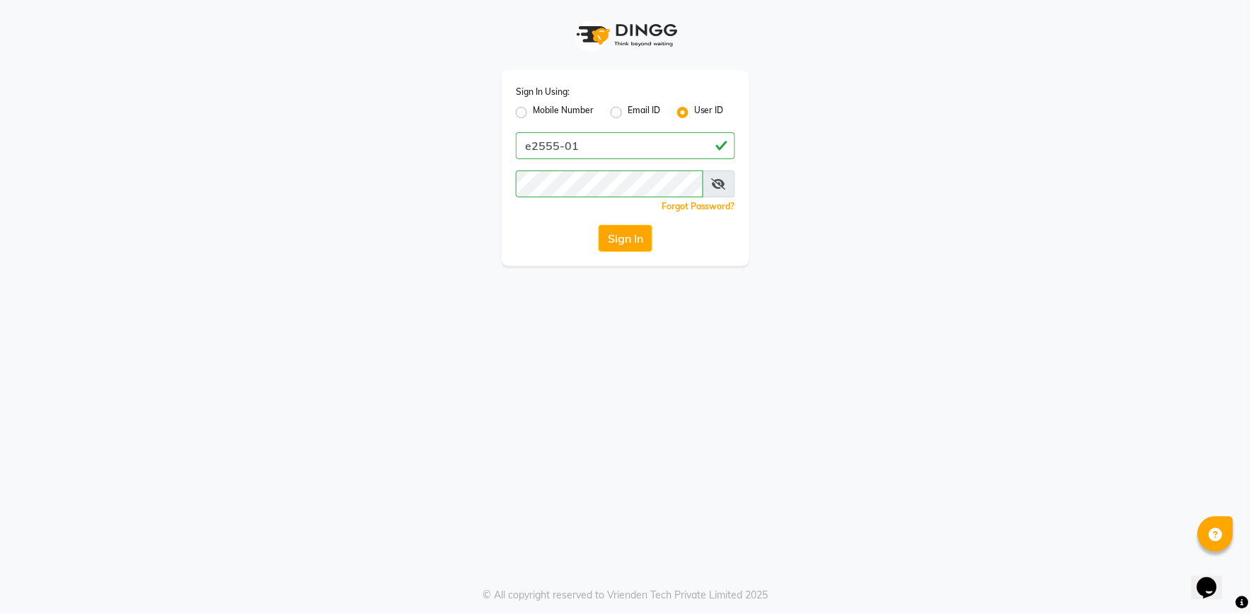
click at [655, 407] on div "Sign In Using: Mobile Number Email ID User ID e2555-01 Remember me Forgot Passw…" at bounding box center [625, 307] width 1251 height 614
click at [618, 239] on button "Sign In" at bounding box center [626, 238] width 54 height 27
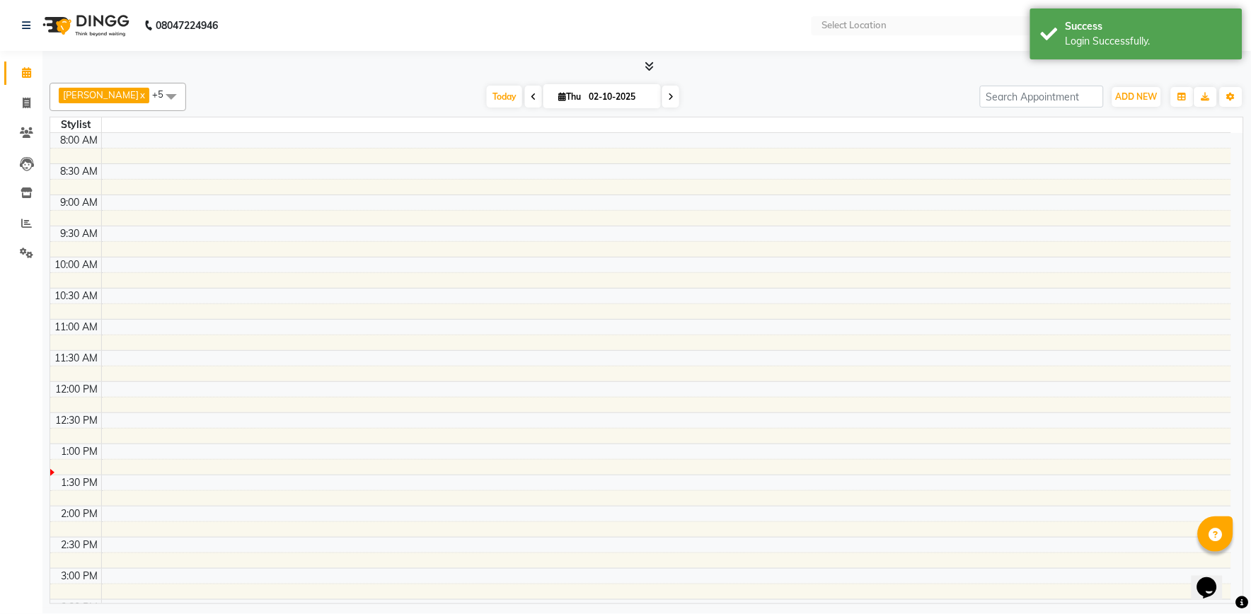
select select "en"
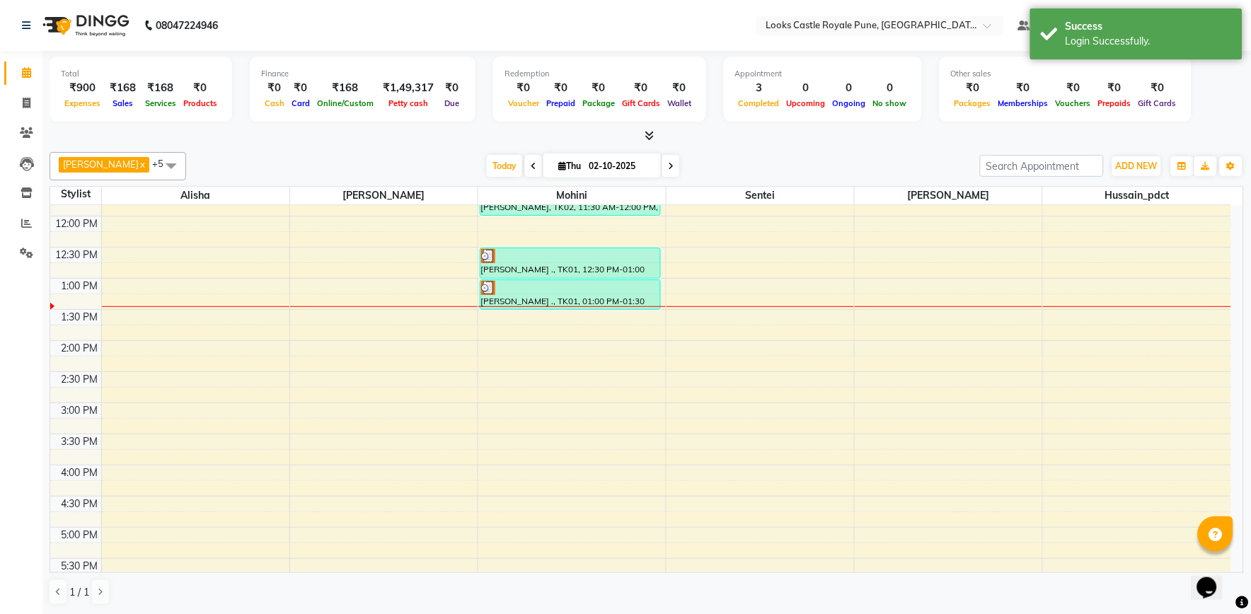
scroll to position [79, 0]
